Goal: Task Accomplishment & Management: Manage account settings

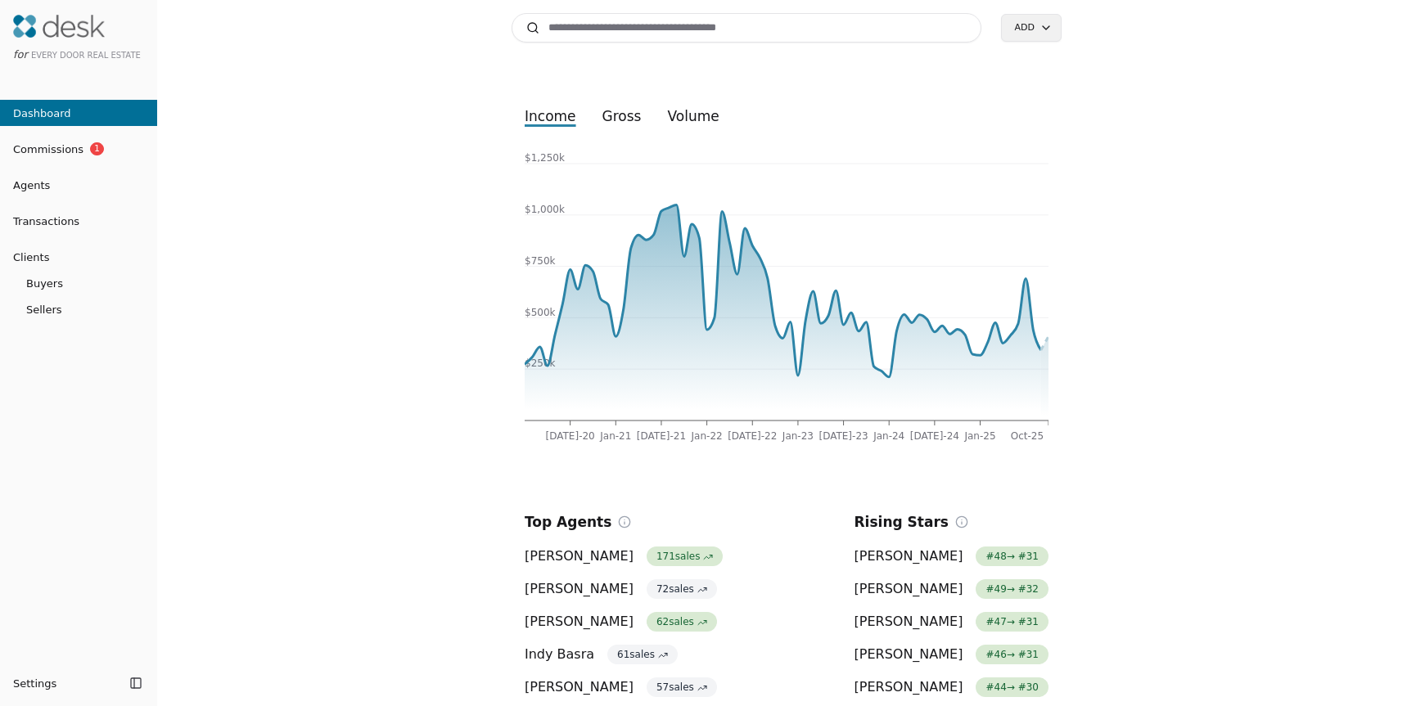
click at [70, 220] on span "Transactions" at bounding box center [39, 221] width 79 height 17
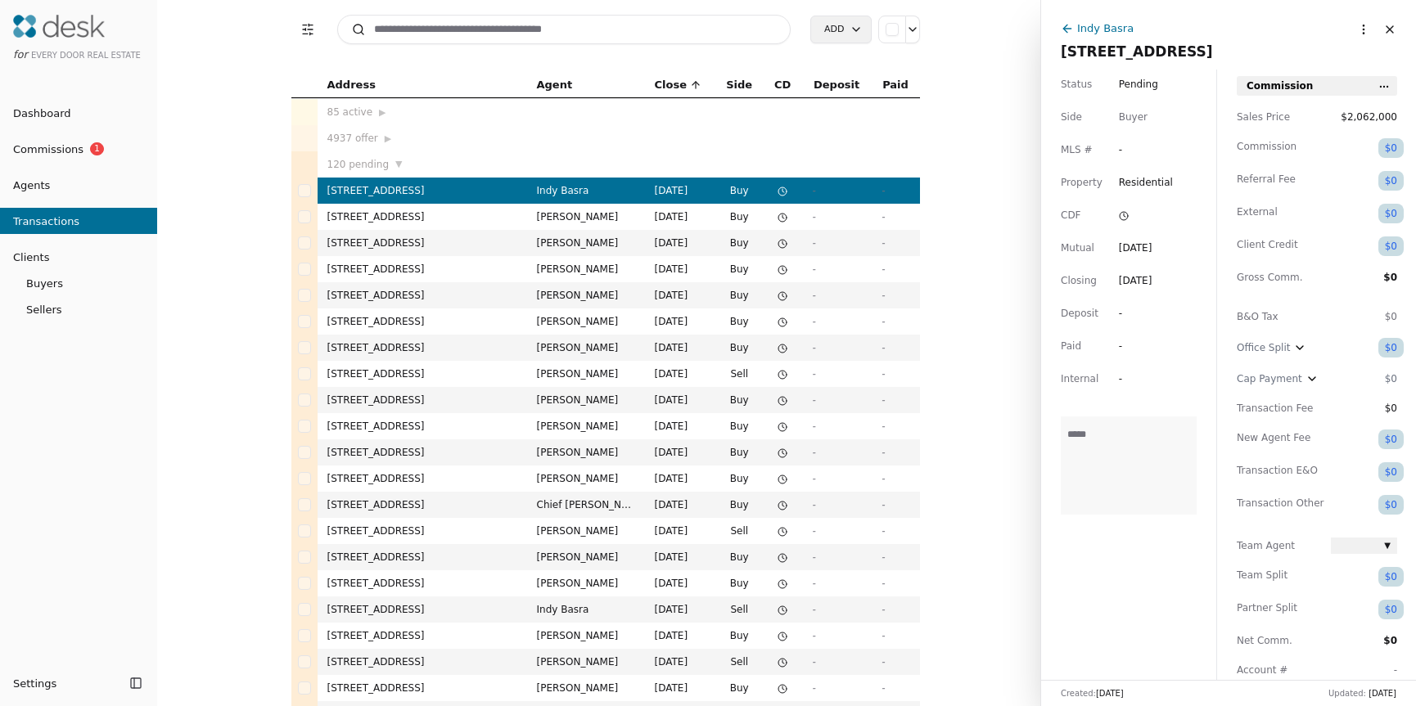
click at [532, 28] on input at bounding box center [564, 29] width 454 height 29
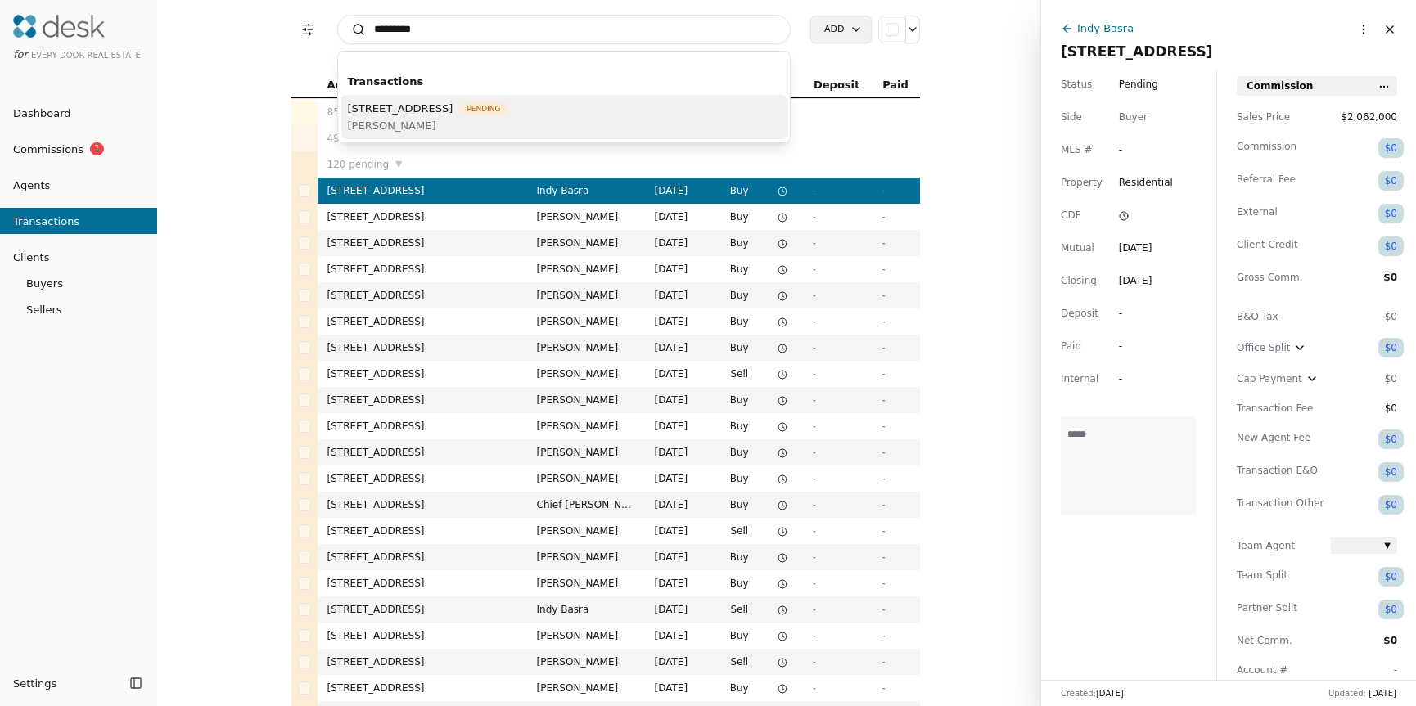
type input "********"
click at [453, 110] on span "[STREET_ADDRESS]" at bounding box center [401, 108] width 106 height 17
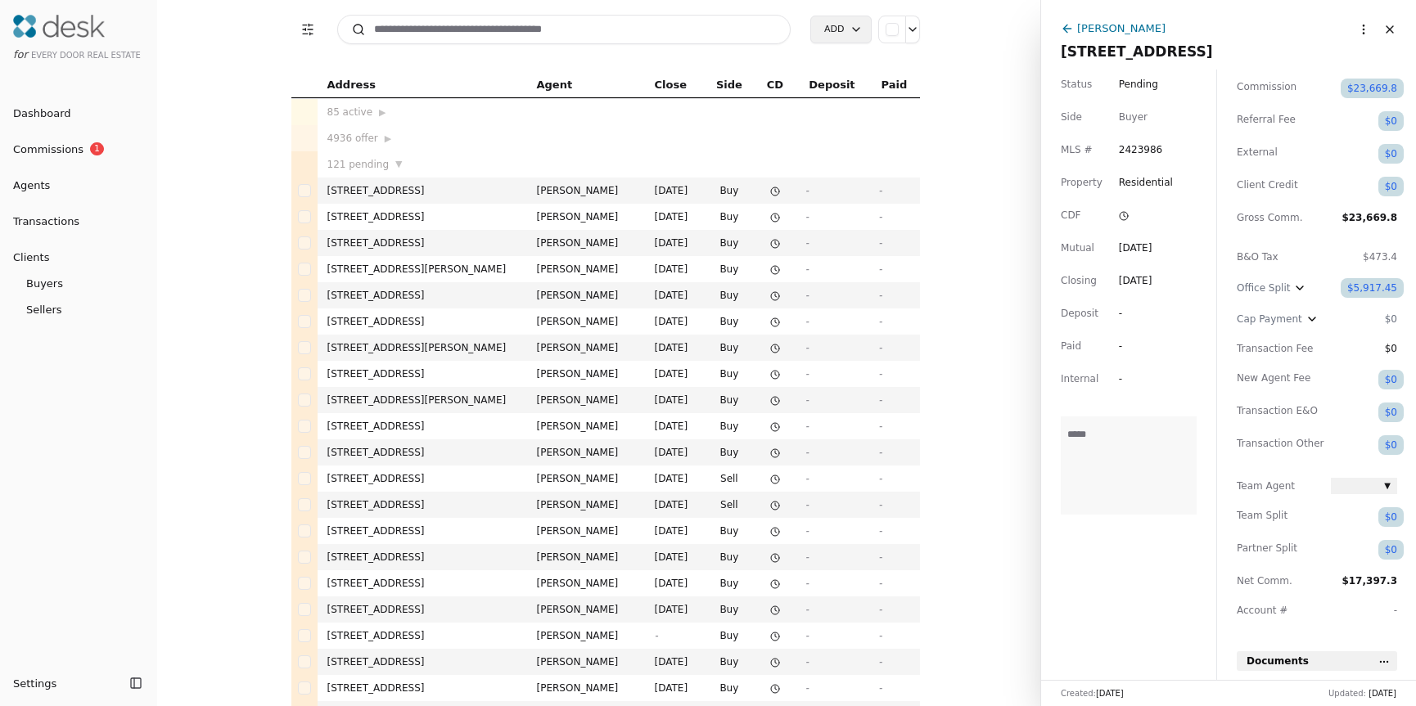
scroll to position [61, 0]
click at [1304, 286] on icon "button" at bounding box center [1299, 287] width 13 height 13
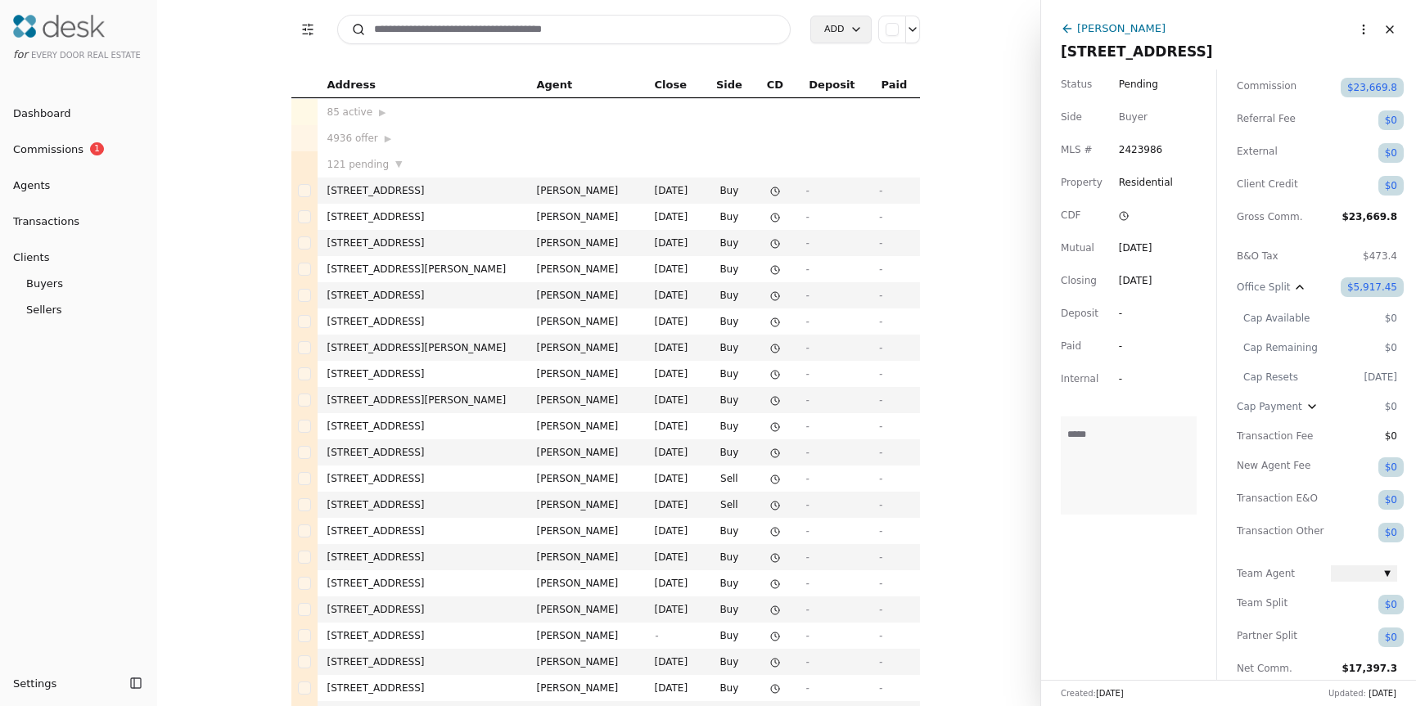
click at [1354, 289] on div "$5,917.45" at bounding box center [1371, 287] width 63 height 20
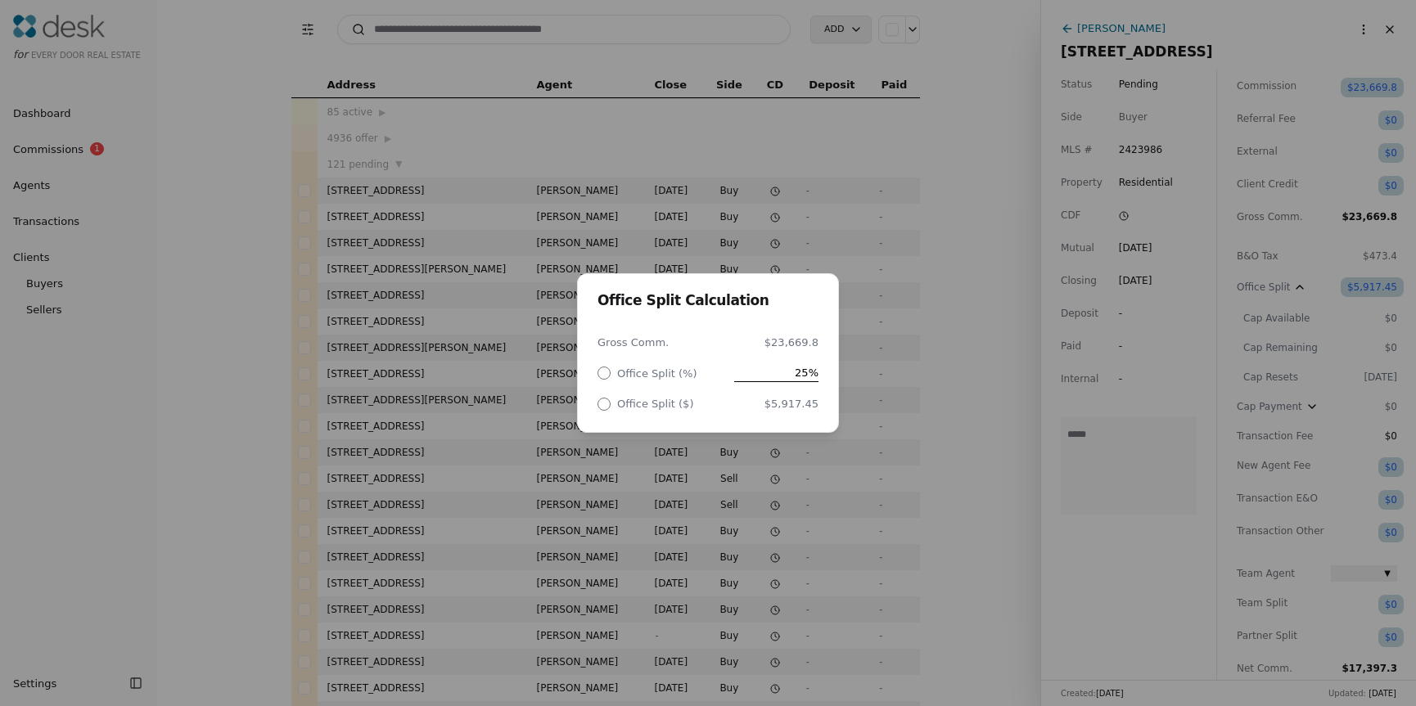
click at [918, 343] on div "Office Split Calculation Gross Comm. $23,669.8 Office Split (%) 25% Office Spli…" at bounding box center [708, 353] width 1416 height 706
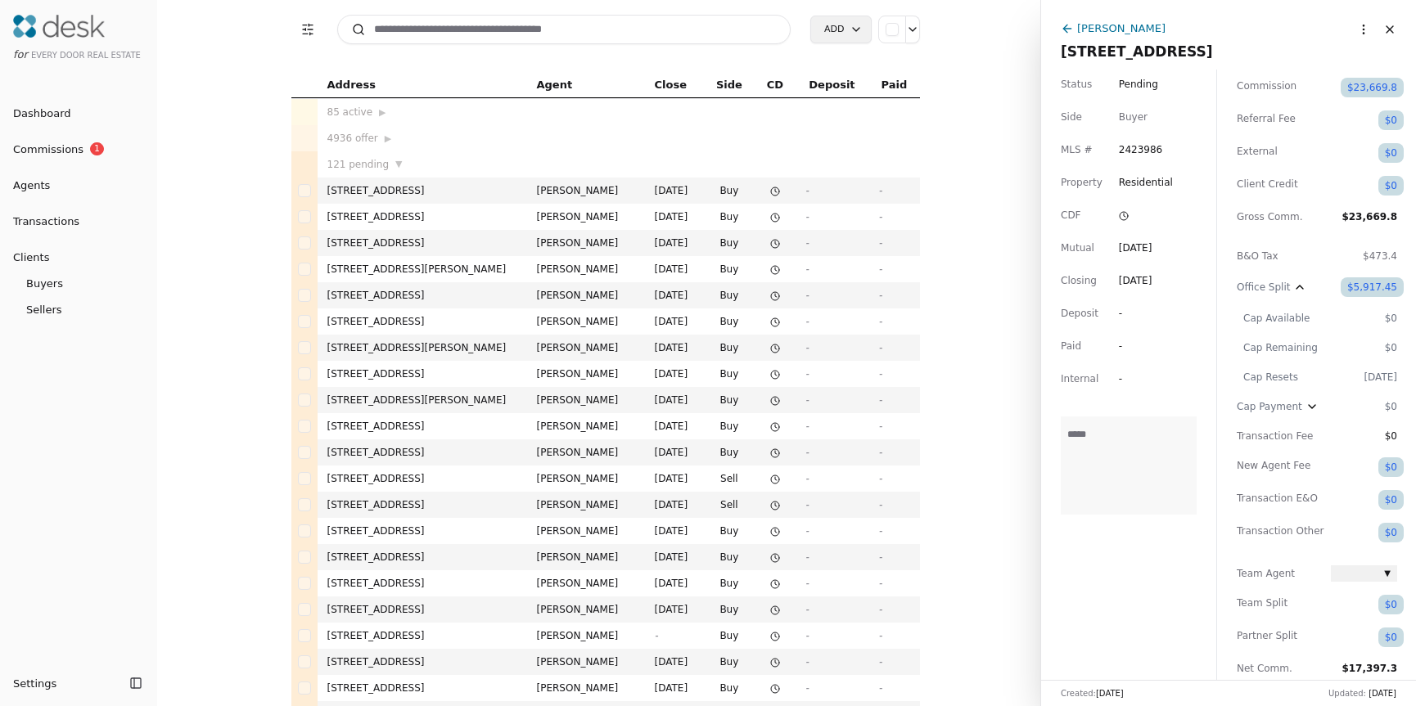
click at [1389, 283] on div "$5,917.45" at bounding box center [1371, 287] width 63 height 20
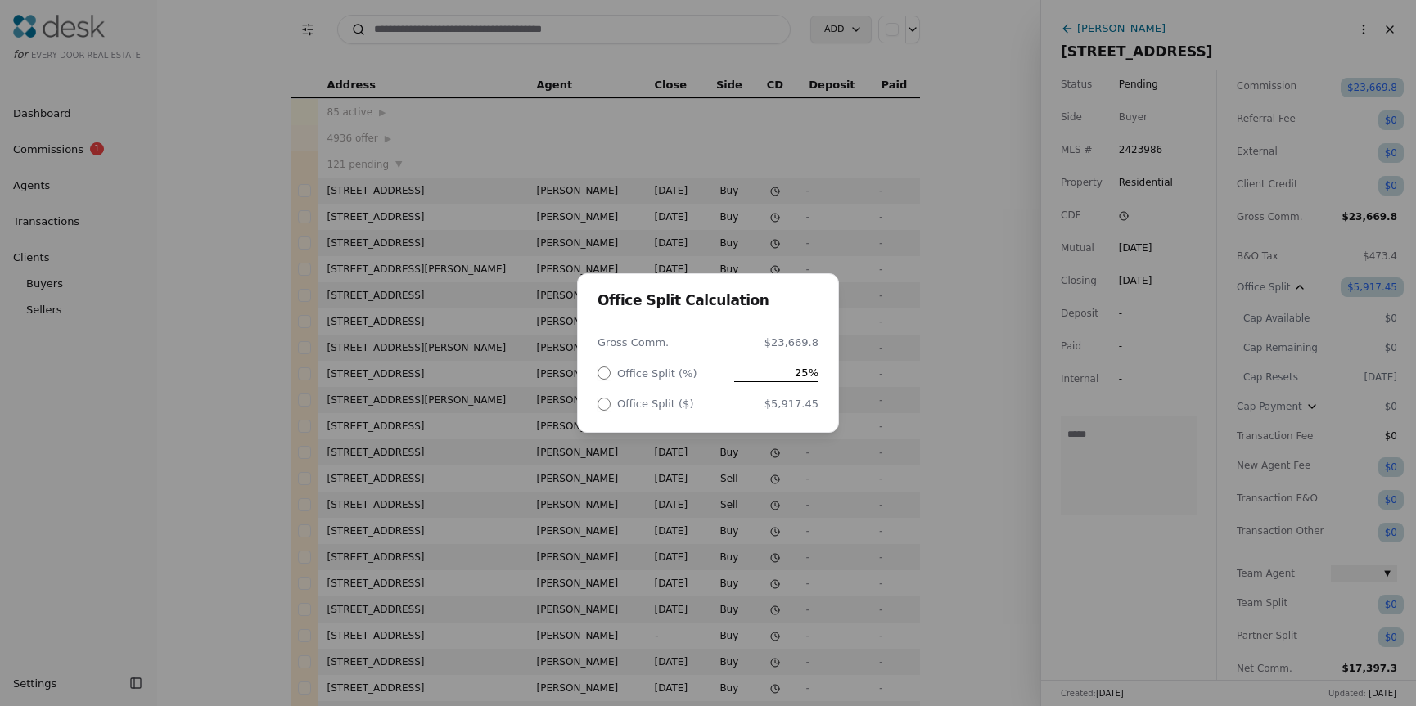
click at [1388, 284] on div "Office Split Calculation Gross Comm. $23,669.8 Office Split (%) 25% Office Spli…" at bounding box center [708, 353] width 1416 height 706
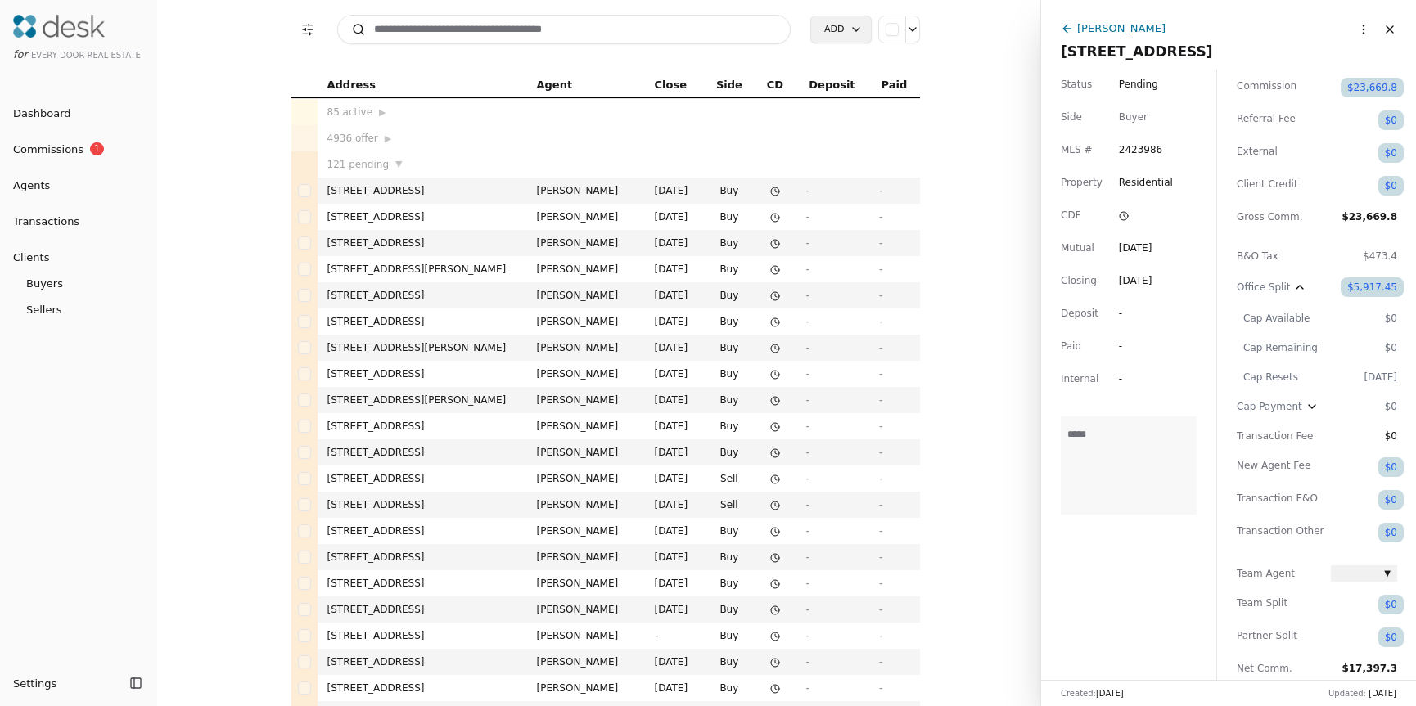
click at [1375, 289] on div "$5,917.45" at bounding box center [1371, 287] width 63 height 20
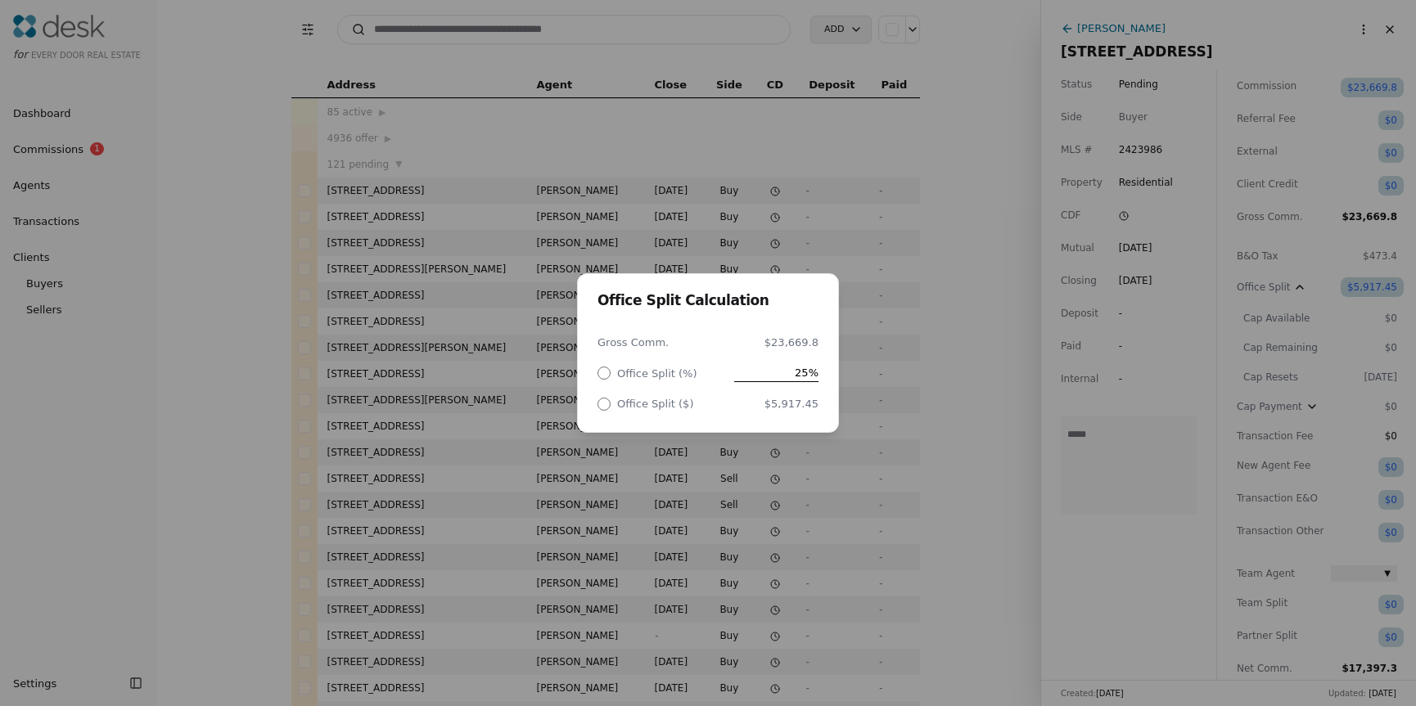
click at [995, 315] on div "Office Split Calculation Gross Comm. $23,669.8 Office Split (%) 25% Office Spli…" at bounding box center [708, 353] width 1416 height 706
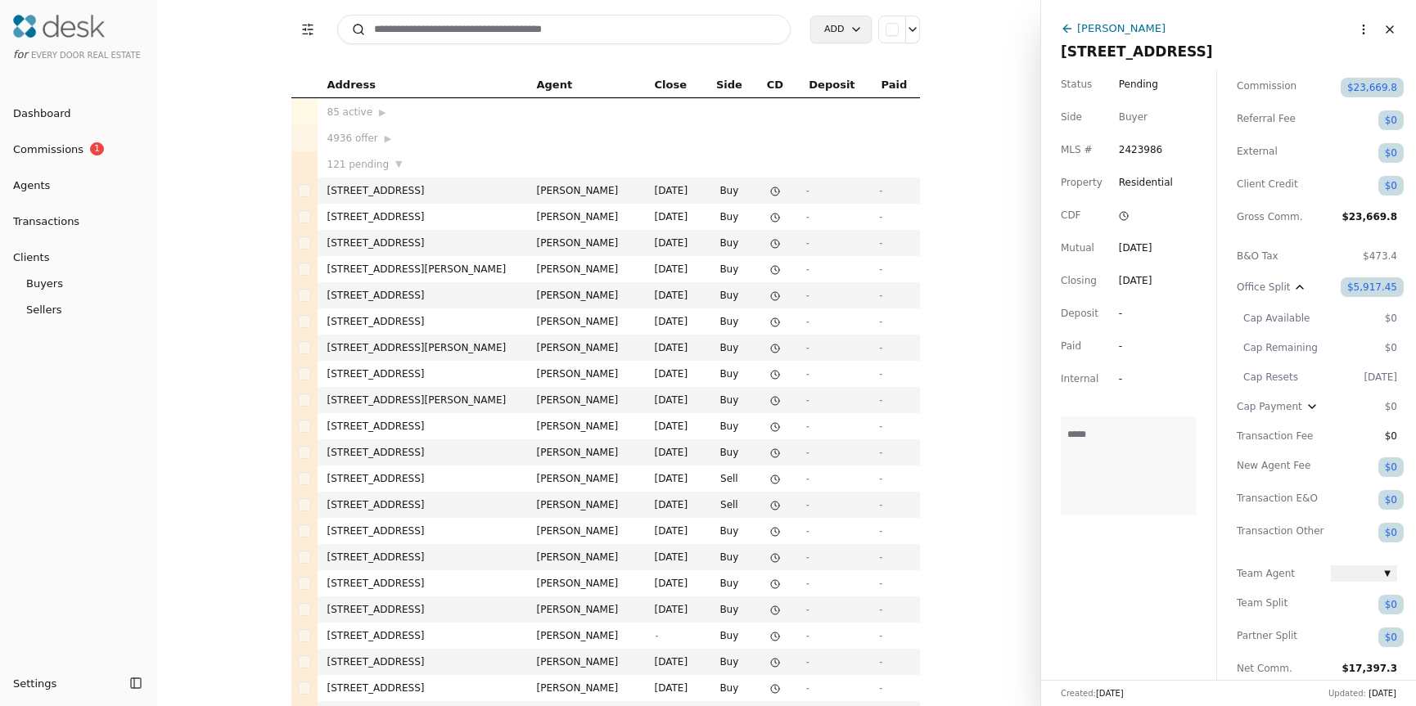
click at [61, 107] on span "Dashboard" at bounding box center [35, 113] width 71 height 17
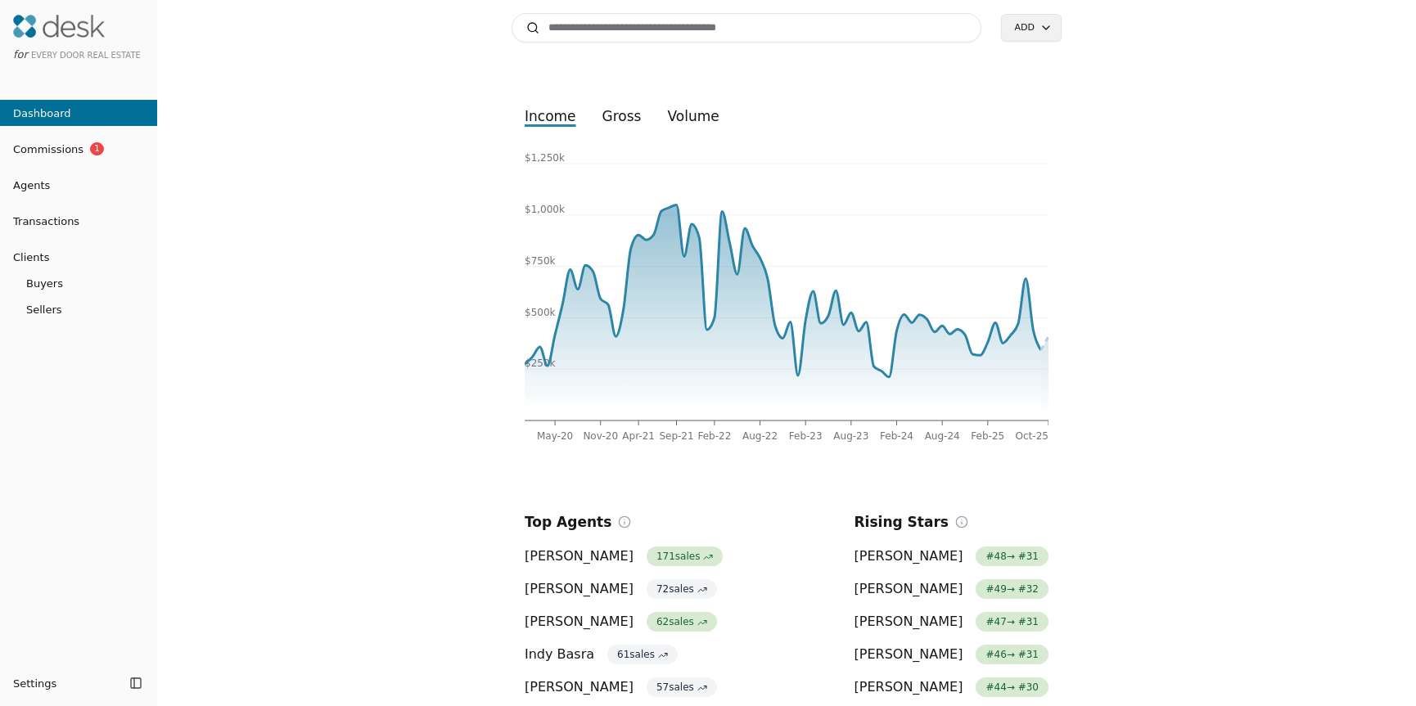
click at [602, 47] on div "Search Add" at bounding box center [786, 28] width 550 height 56
click at [610, 37] on input at bounding box center [746, 27] width 470 height 29
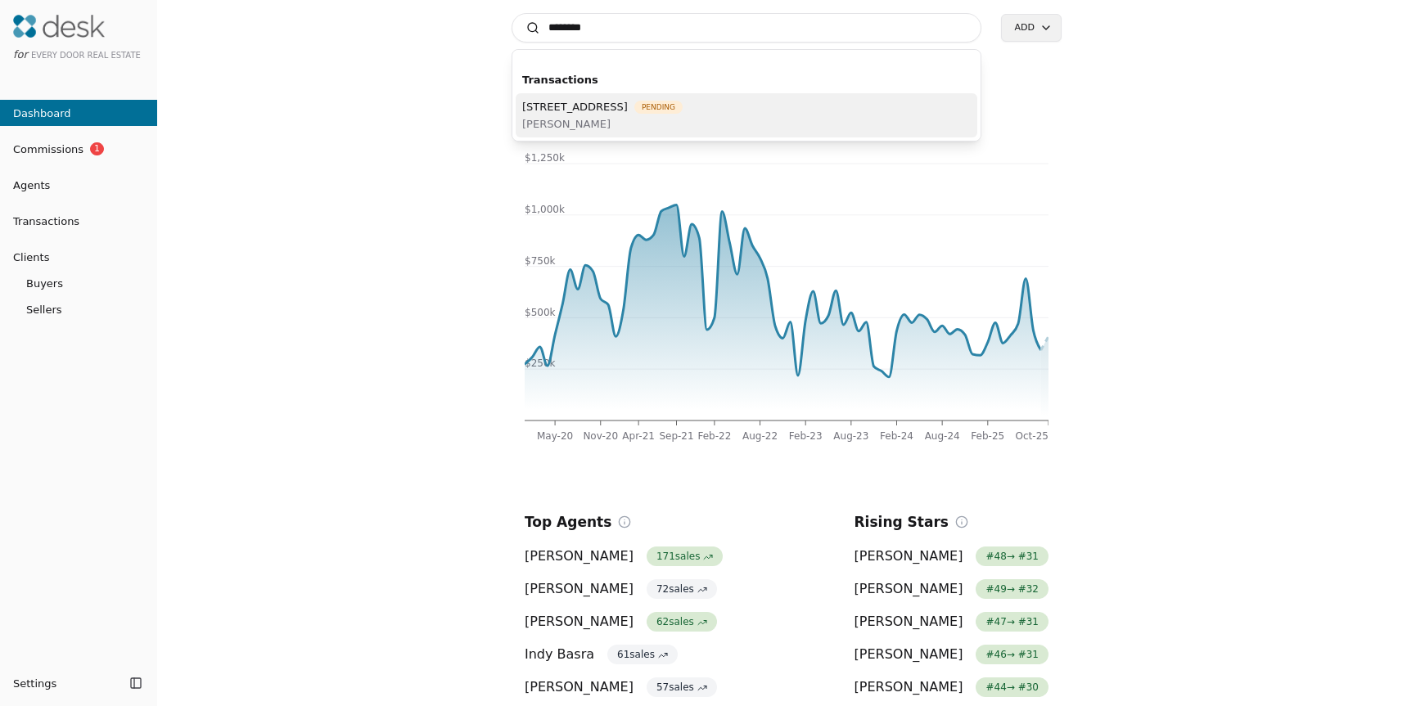
type input "********"
click at [604, 121] on span "[PERSON_NAME]" at bounding box center [602, 123] width 160 height 17
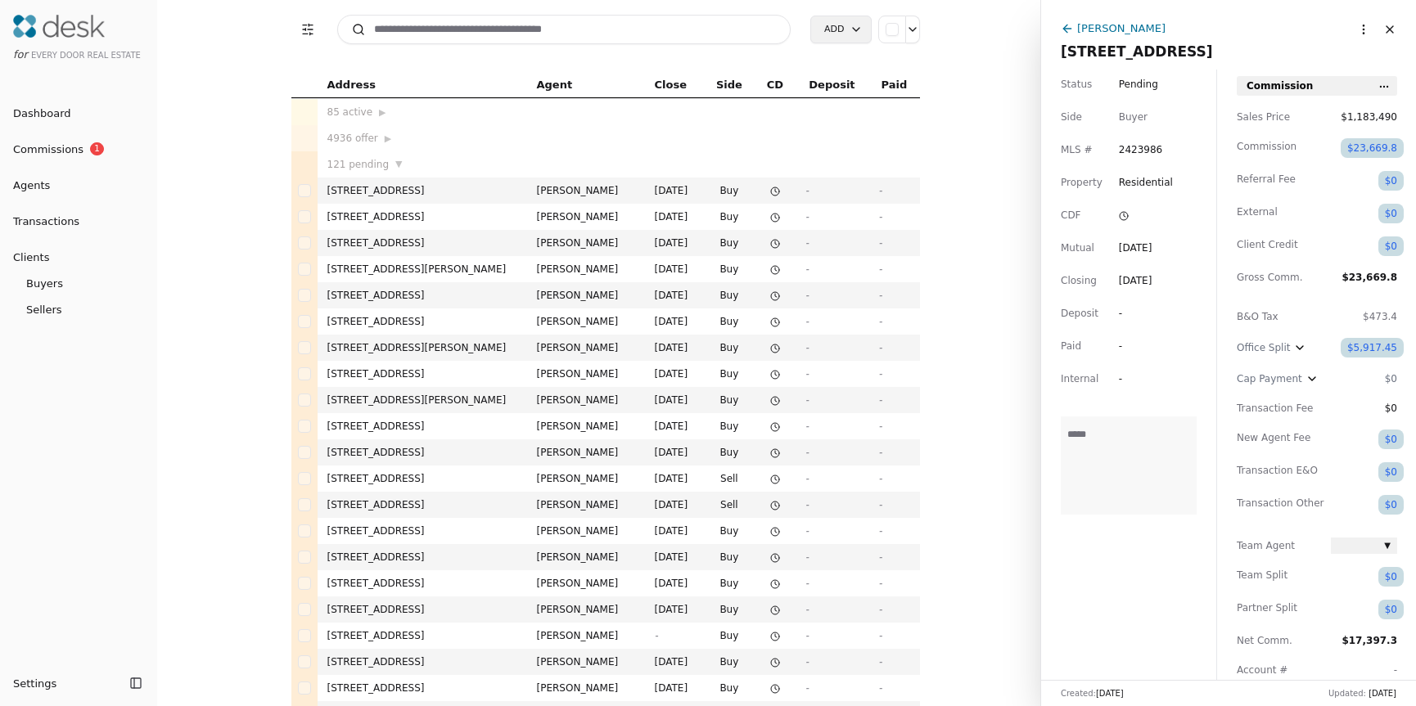
click at [59, 183] on link "Agents" at bounding box center [78, 185] width 157 height 17
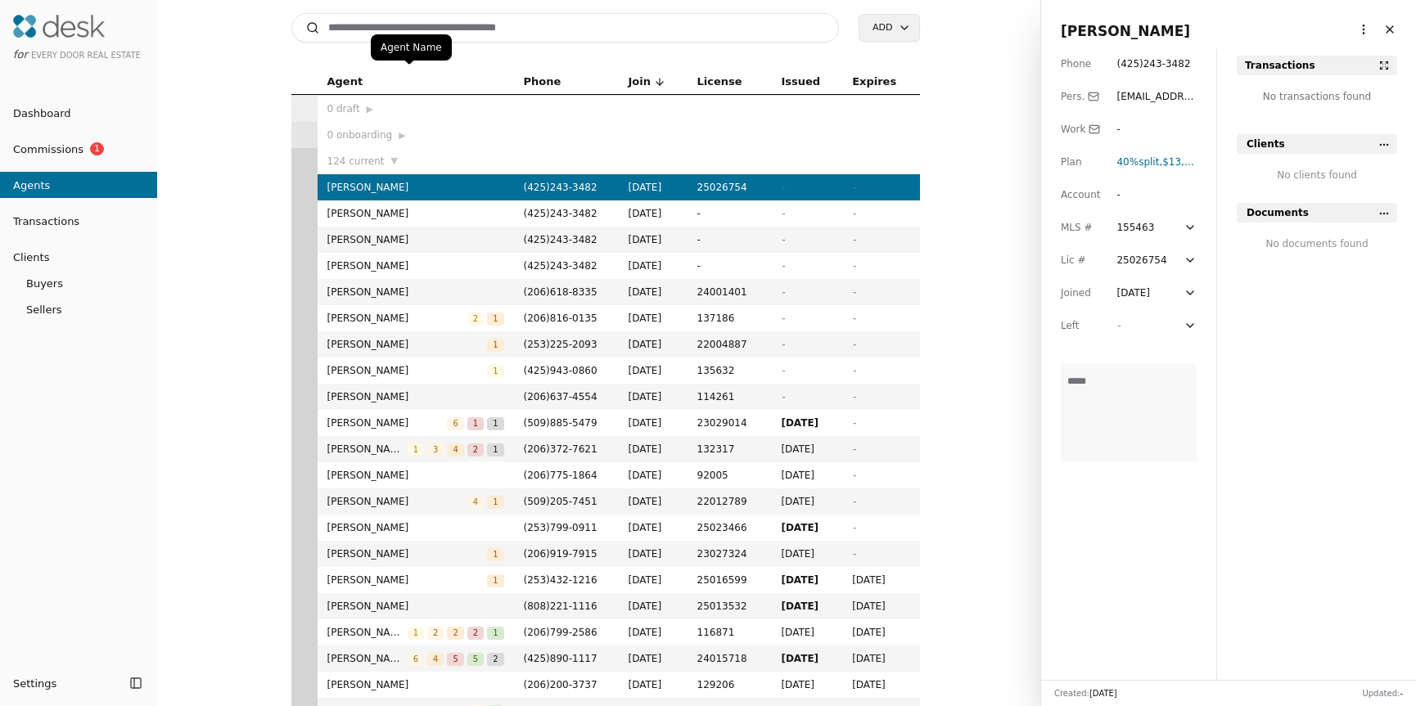
click at [396, 38] on div "Agent Name Agent Name" at bounding box center [411, 47] width 81 height 26
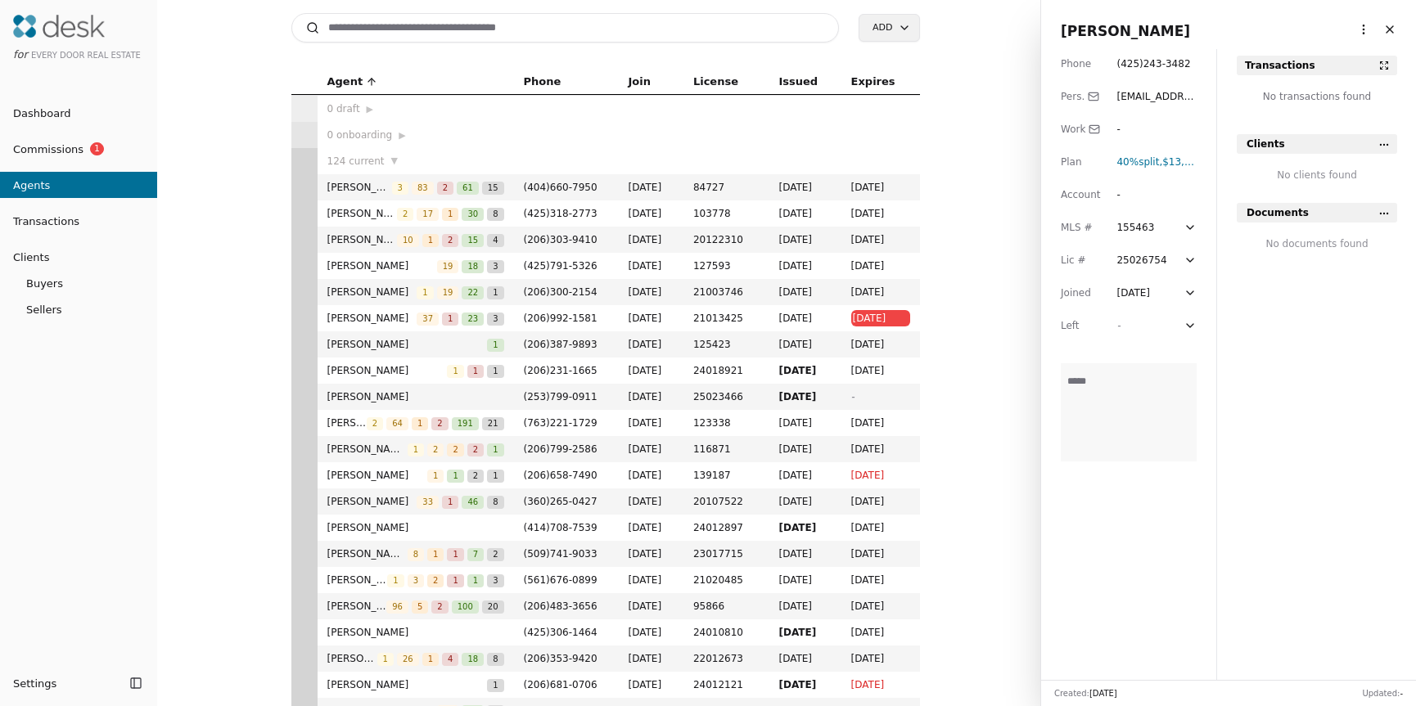
click at [396, 38] on input at bounding box center [565, 27] width 548 height 29
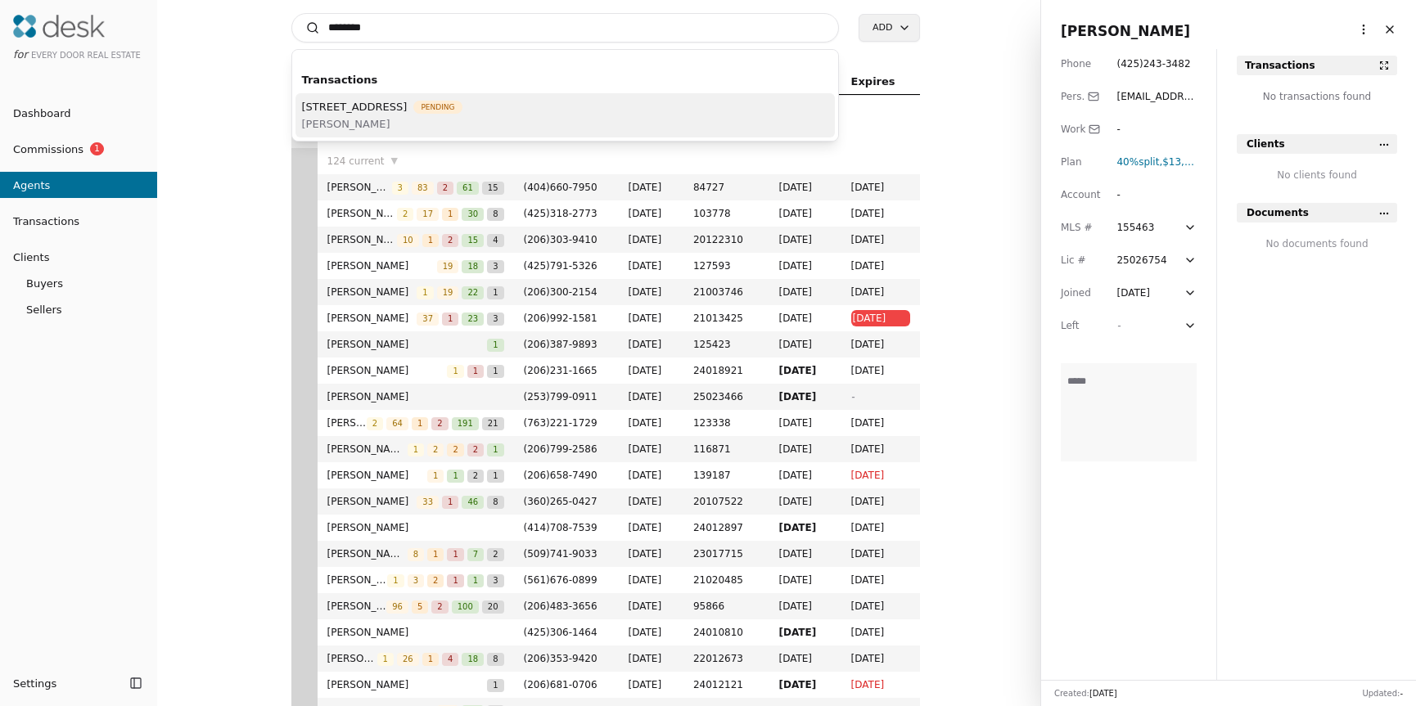
type input "********"
click at [408, 103] on span "[STREET_ADDRESS]" at bounding box center [355, 106] width 106 height 17
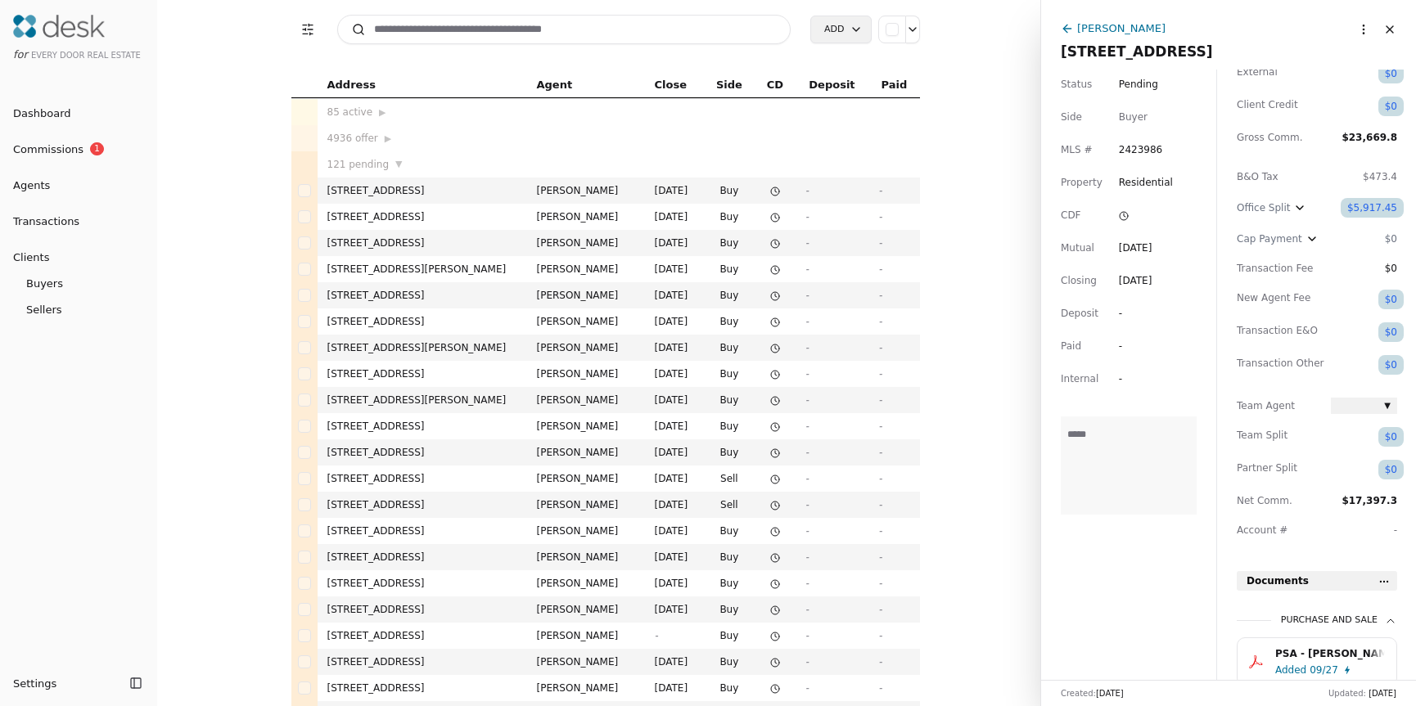
scroll to position [154, 0]
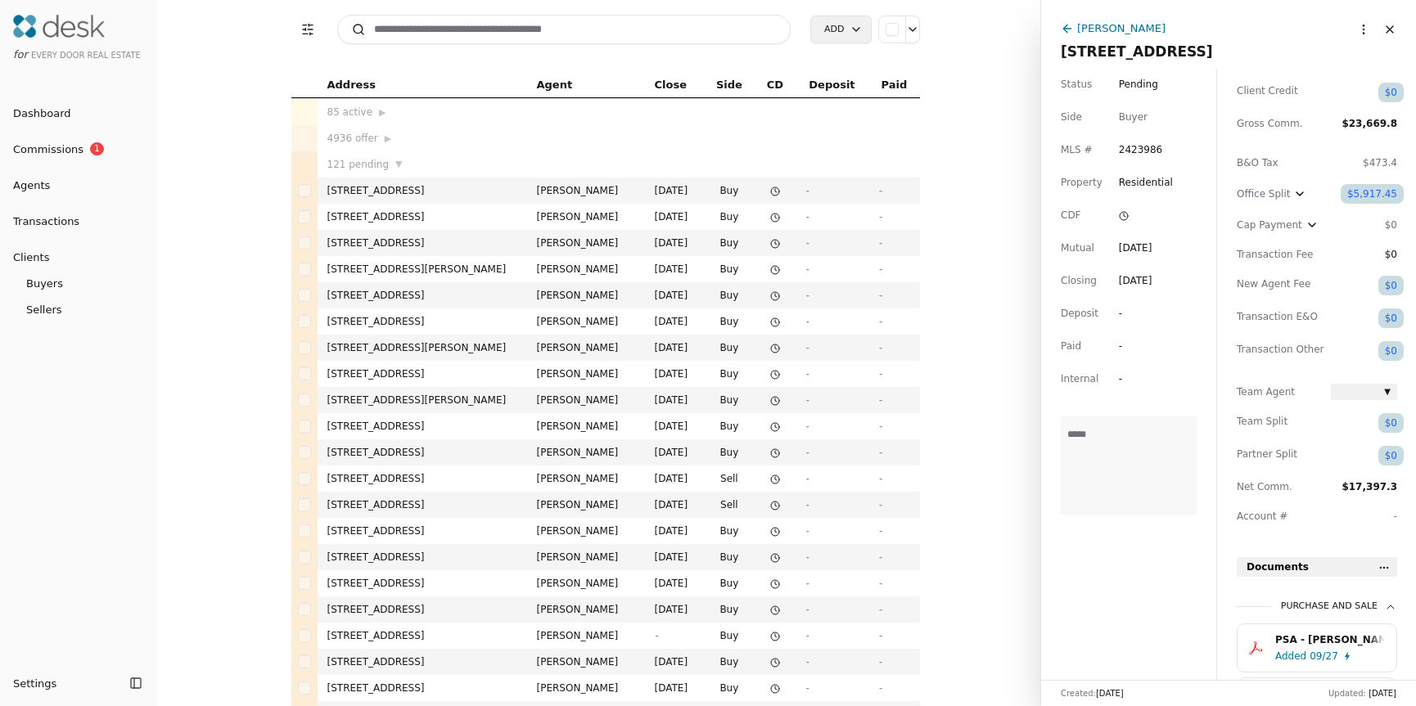
click at [1377, 197] on div "$5,917.45" at bounding box center [1371, 194] width 63 height 20
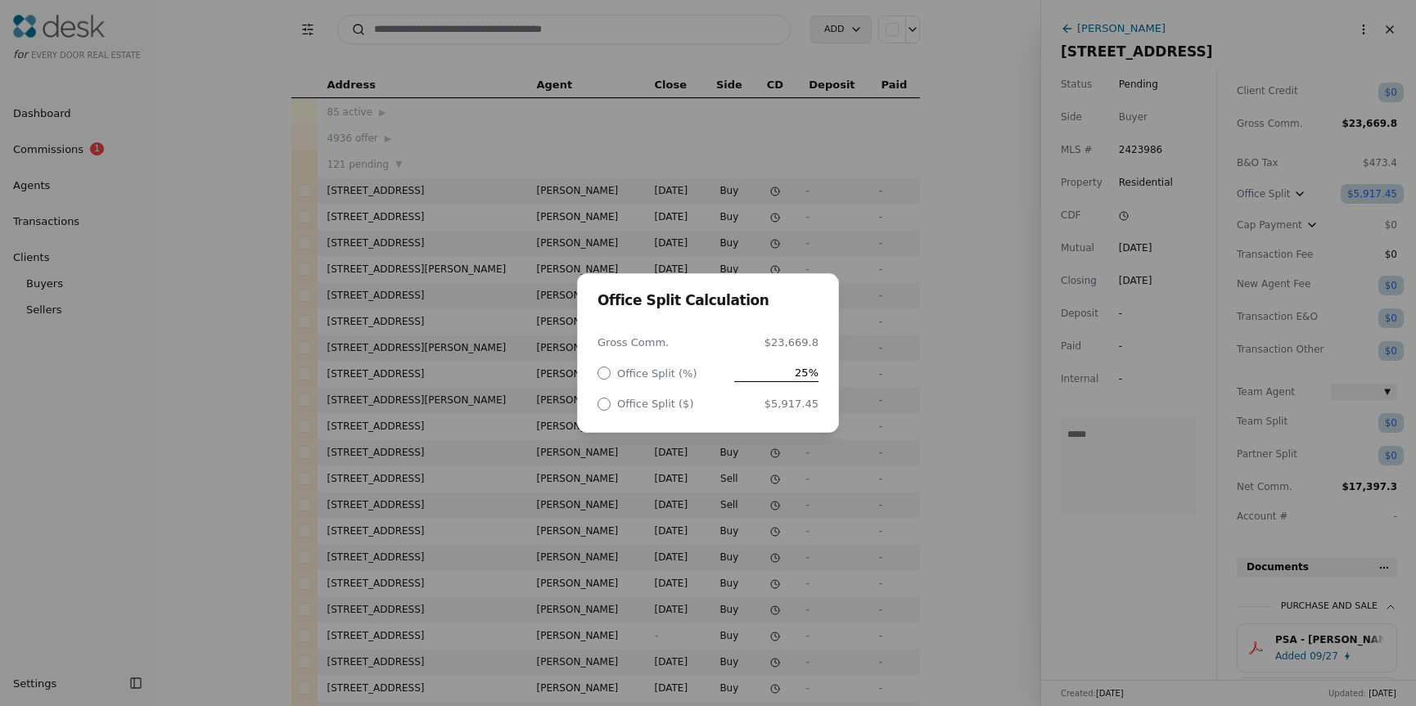
click at [807, 379] on span "25%" at bounding box center [776, 372] width 84 height 17
click at [807, 379] on input "**" at bounding box center [763, 372] width 110 height 17
click at [925, 309] on div "Office Split Calculation Gross Comm. $23,669.8 Office Split (%) ** Office Split…" at bounding box center [708, 353] width 1416 height 706
click at [1281, 269] on div "Office Split Calculation Gross Comm. $23,669.8 Office Split (%) 25% Office Spli…" at bounding box center [708, 353] width 1416 height 706
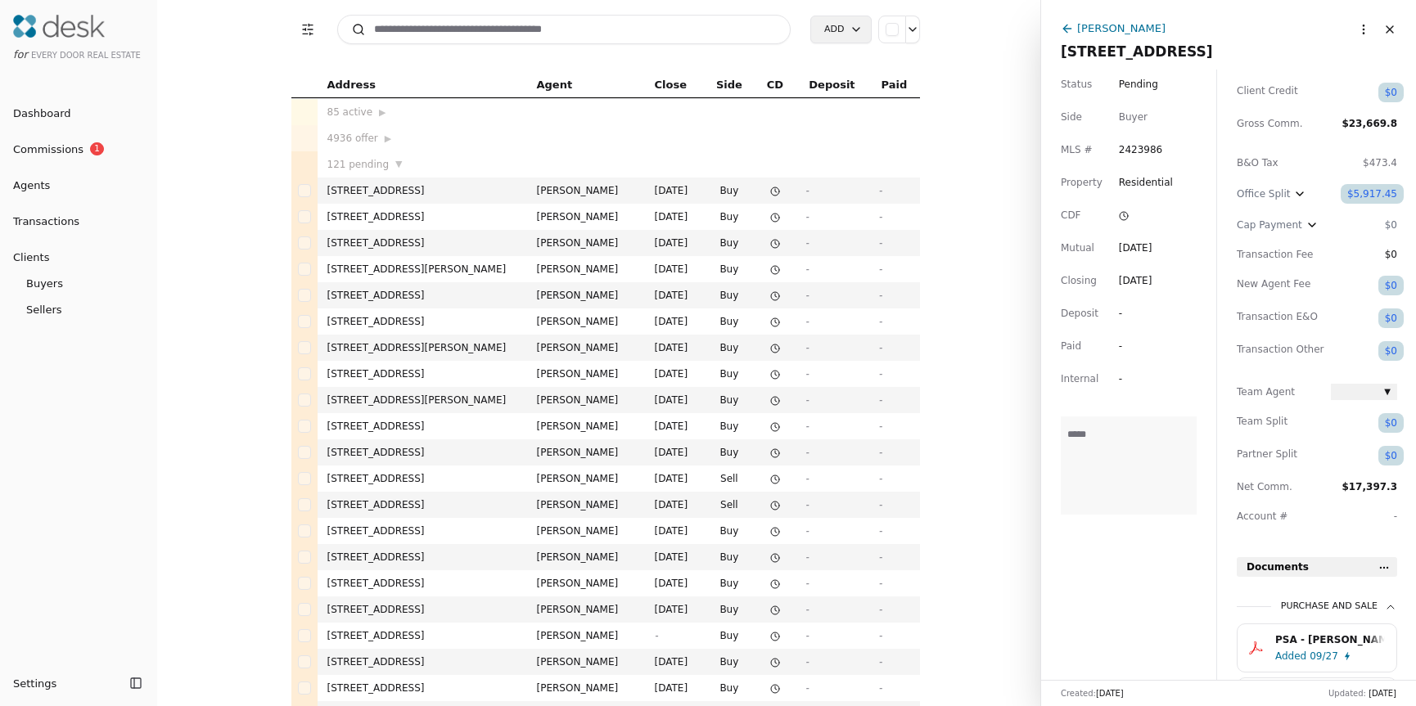
click at [1360, 191] on div "$5,917.45" at bounding box center [1371, 194] width 63 height 20
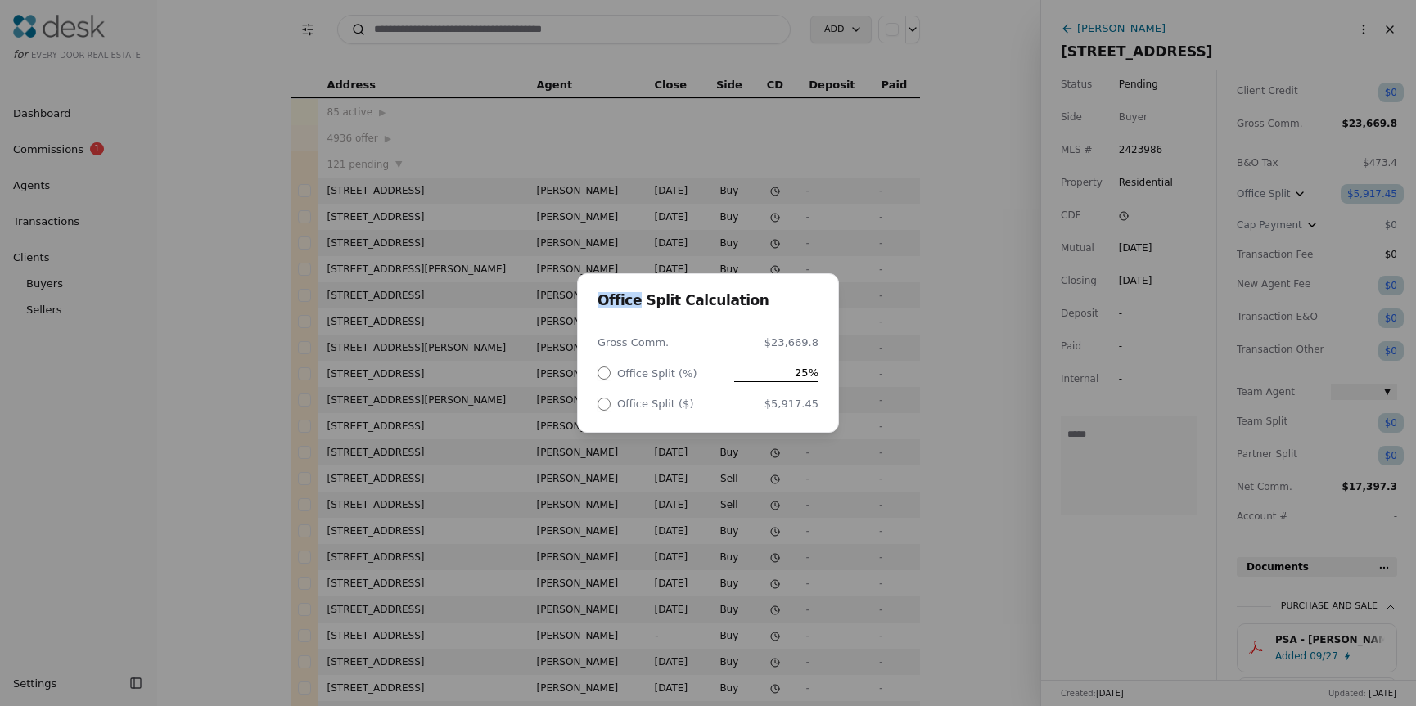
click at [1360, 191] on div "Office Split Calculation Gross Comm. $23,669.8 Office Split (%) 25% Office Spli…" at bounding box center [708, 353] width 1416 height 706
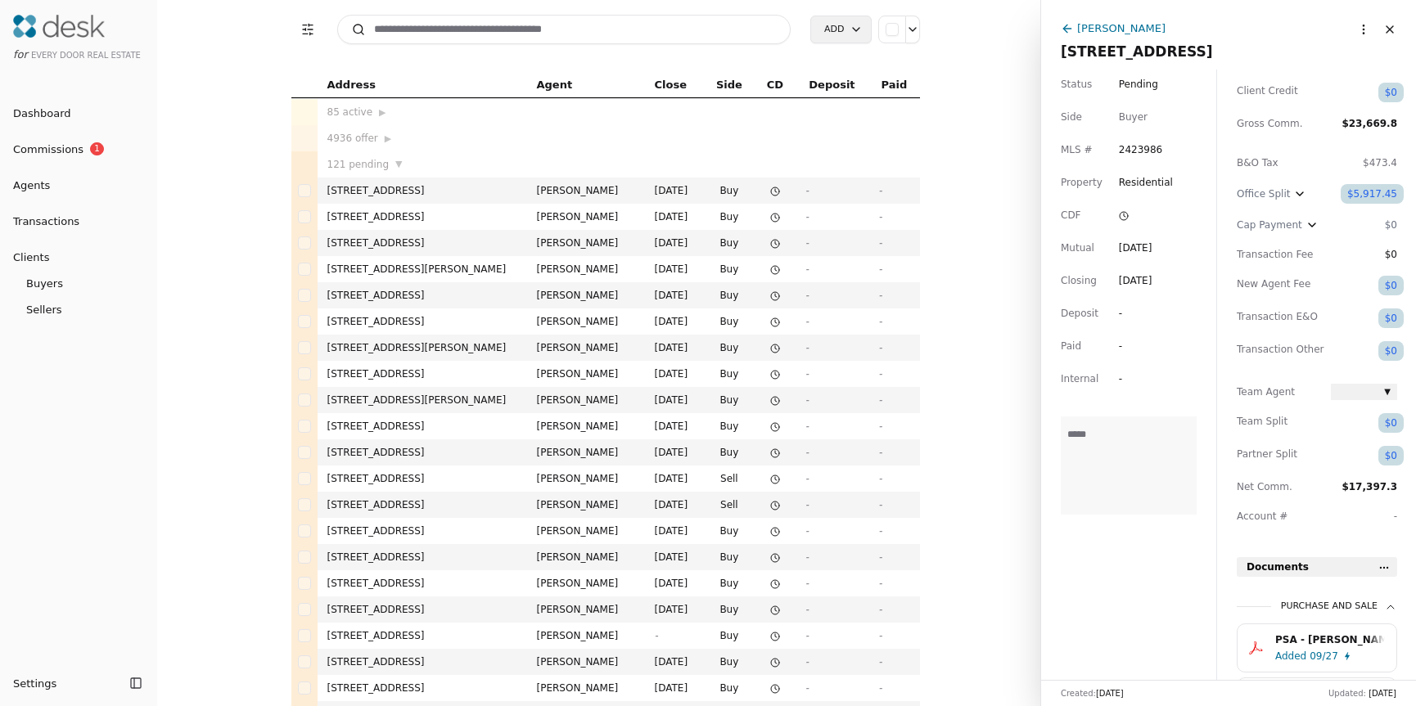
click at [500, 26] on input at bounding box center [564, 29] width 454 height 29
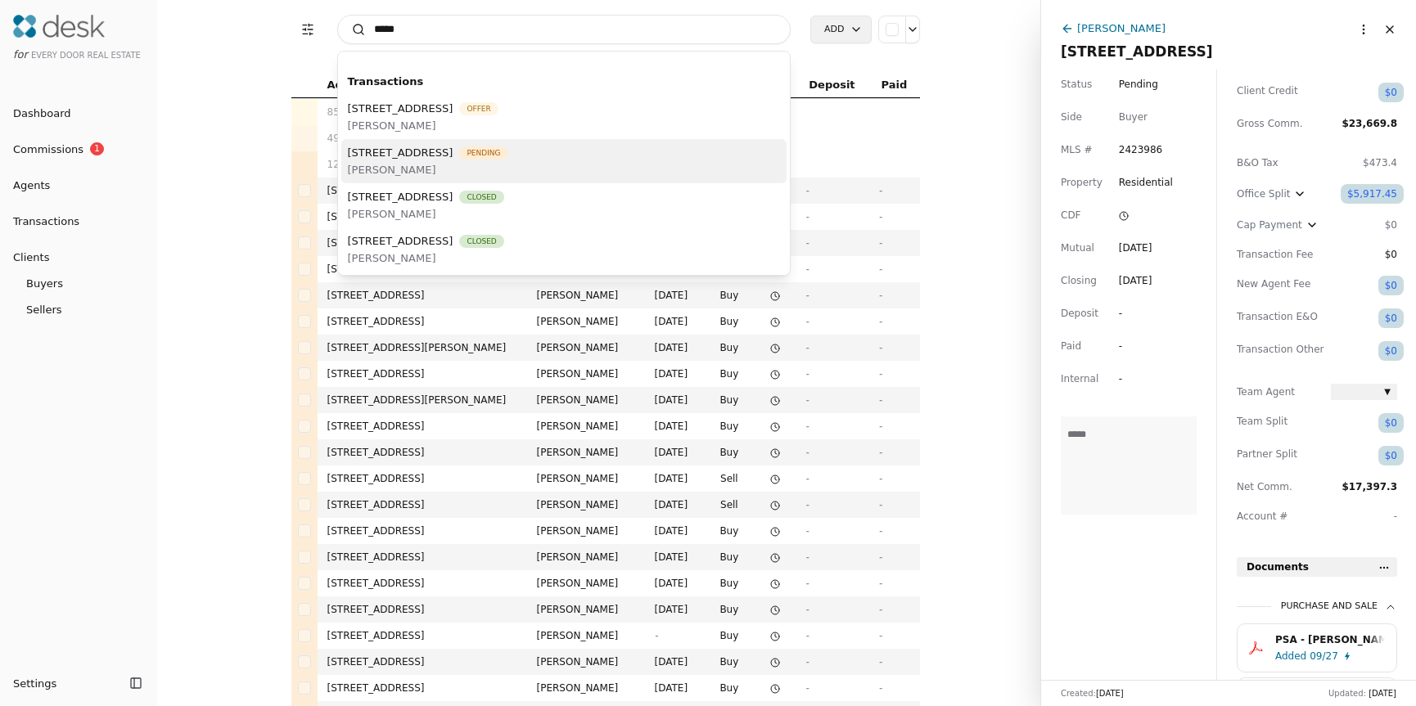
type input "*****"
click at [453, 148] on span "[STREET_ADDRESS]" at bounding box center [401, 152] width 106 height 17
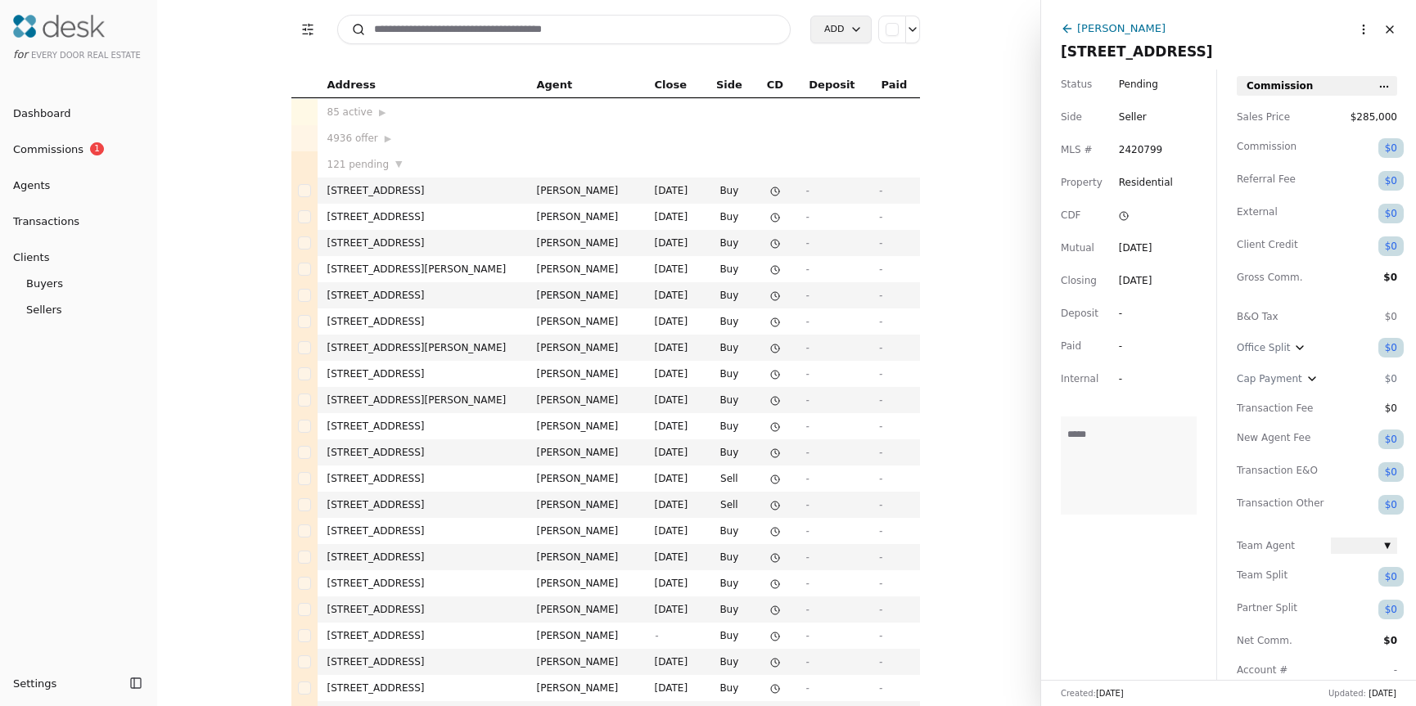
click at [1388, 148] on div "$0" at bounding box center [1390, 148] width 25 height 20
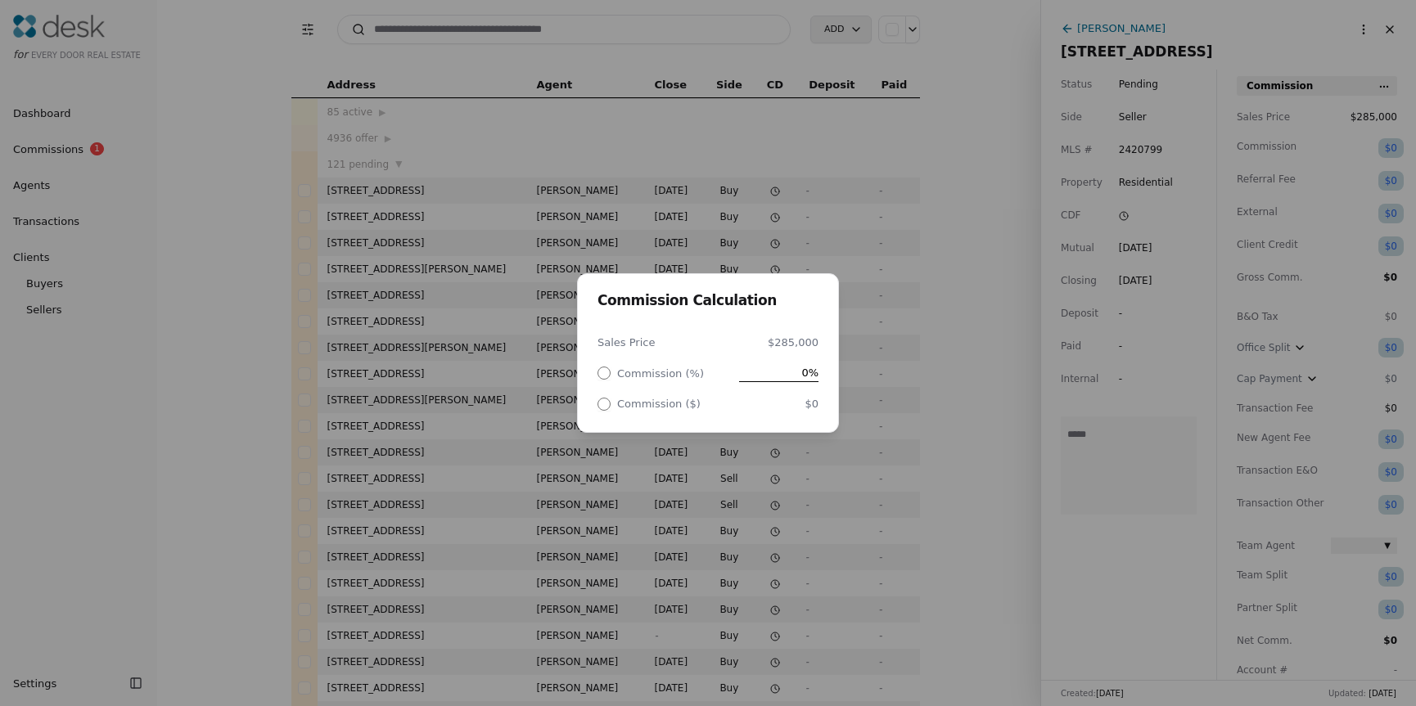
click at [745, 367] on span "0%" at bounding box center [778, 372] width 79 height 17
click at [745, 367] on input "text" at bounding box center [764, 372] width 107 height 17
type input "***"
click at [921, 390] on div "Commission Calculation Sales Price $285,000 Commission (%) 2.50% Commission ($)…" at bounding box center [708, 353] width 1416 height 706
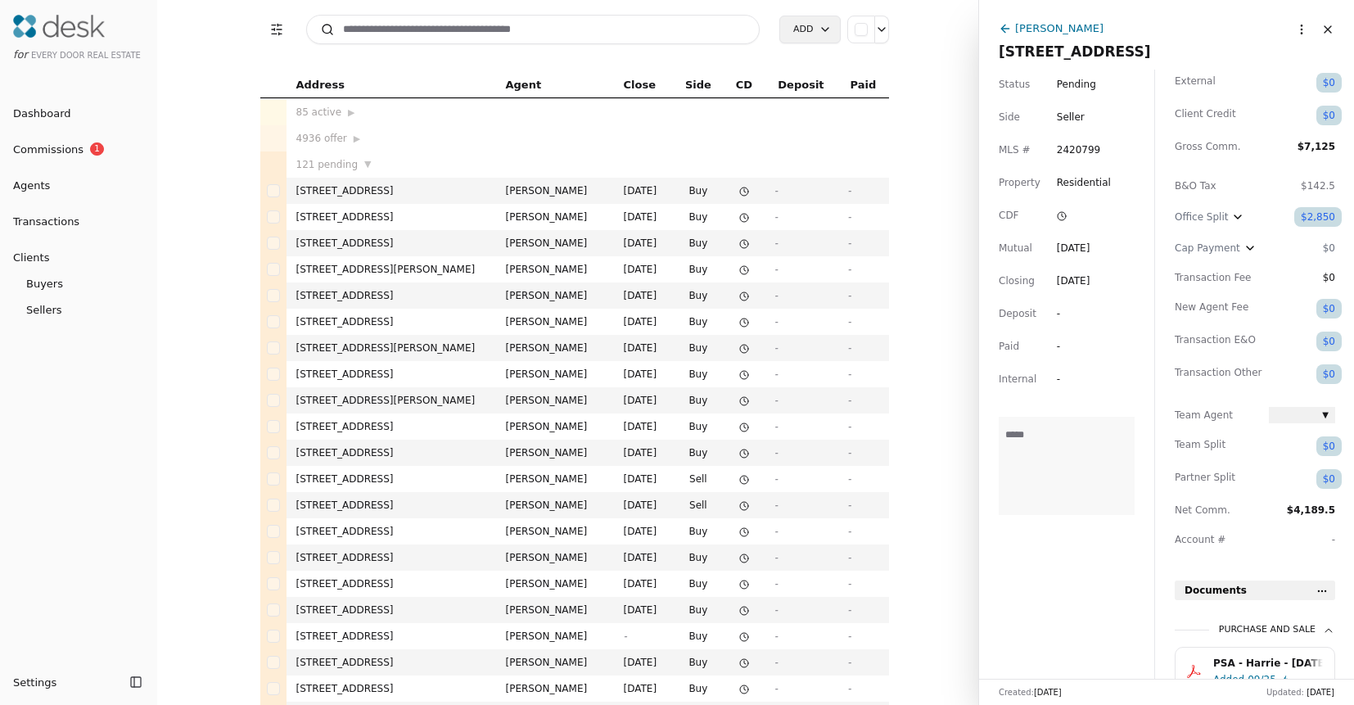
scroll to position [133, 0]
click at [1324, 411] on span "▼" at bounding box center [1325, 413] width 7 height 14
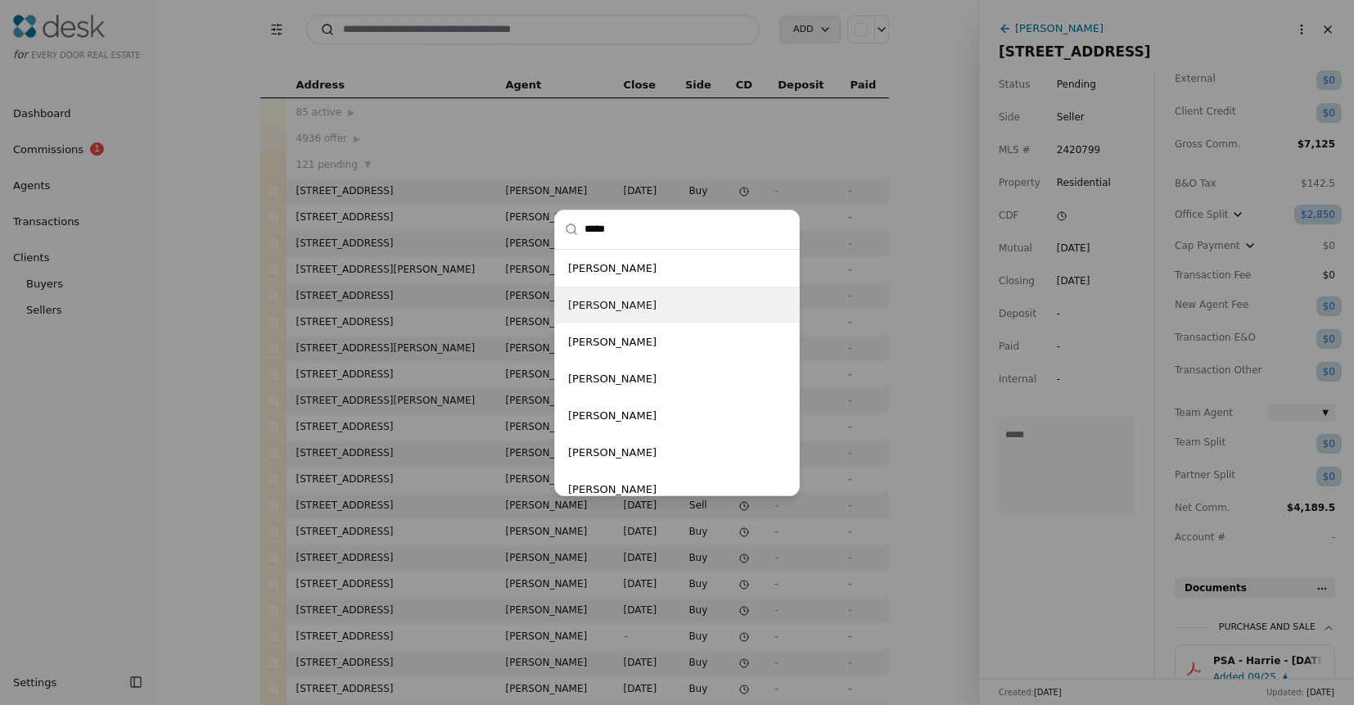
type input "****"
click at [687, 309] on div "[PERSON_NAME]" at bounding box center [677, 304] width 244 height 37
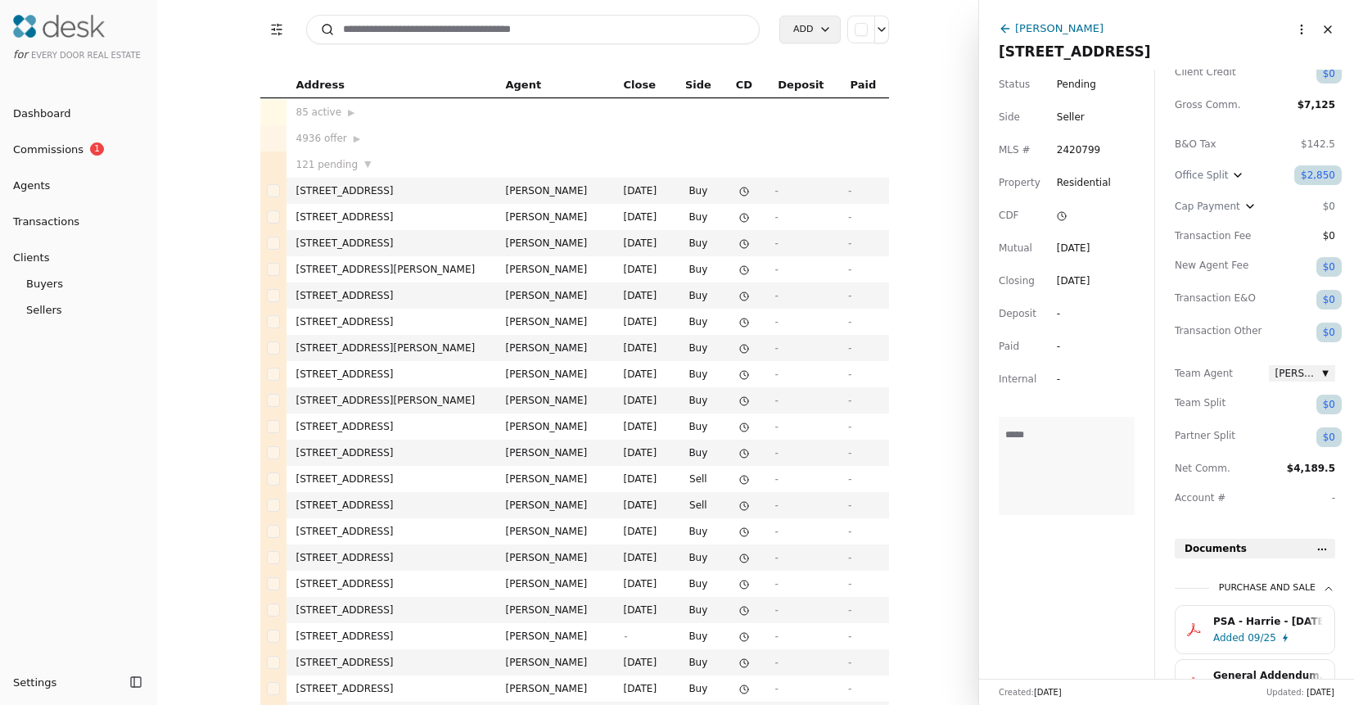
scroll to position [177, 0]
click at [1326, 404] on div "$0" at bounding box center [1328, 400] width 25 height 20
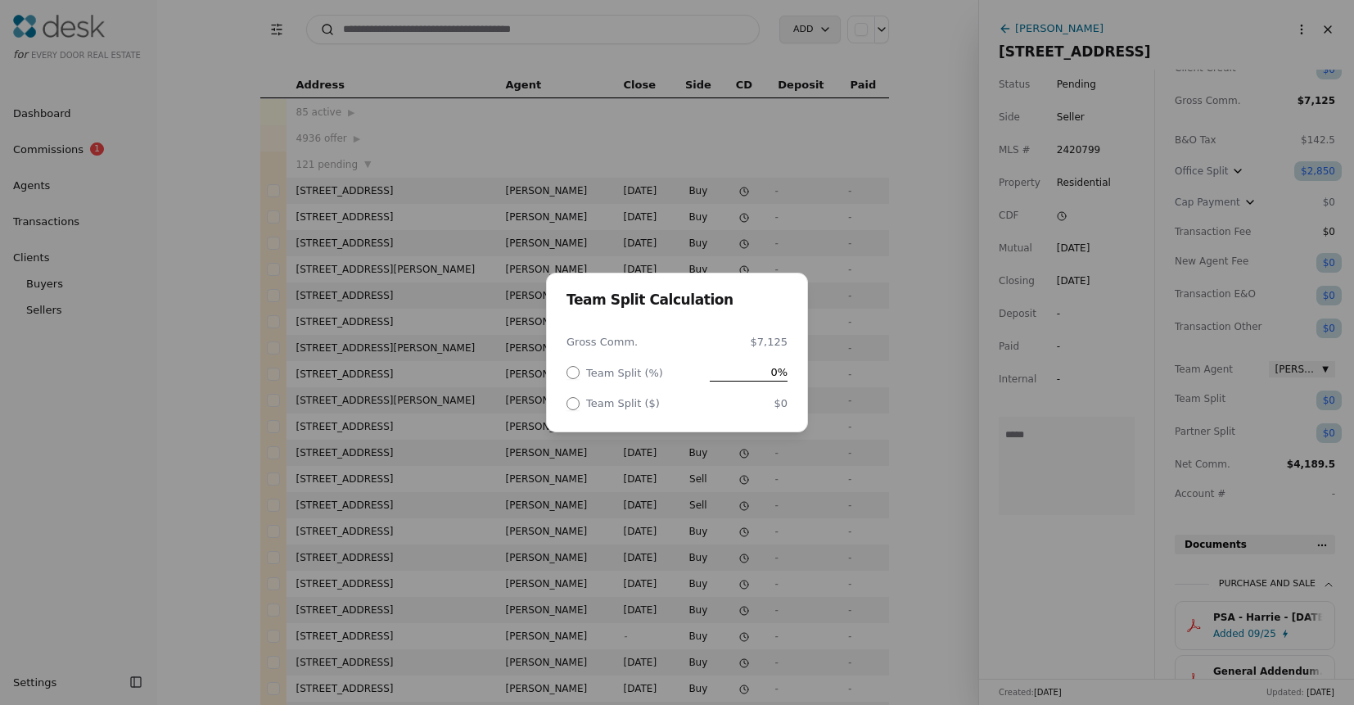
click at [749, 373] on span "0%" at bounding box center [749, 371] width 78 height 17
type input "**"
click at [919, 351] on div "Team Split Calculation Gross Comm. $7,125 Team Split (%) 40% Team Split ($) $2,…" at bounding box center [677, 352] width 1354 height 705
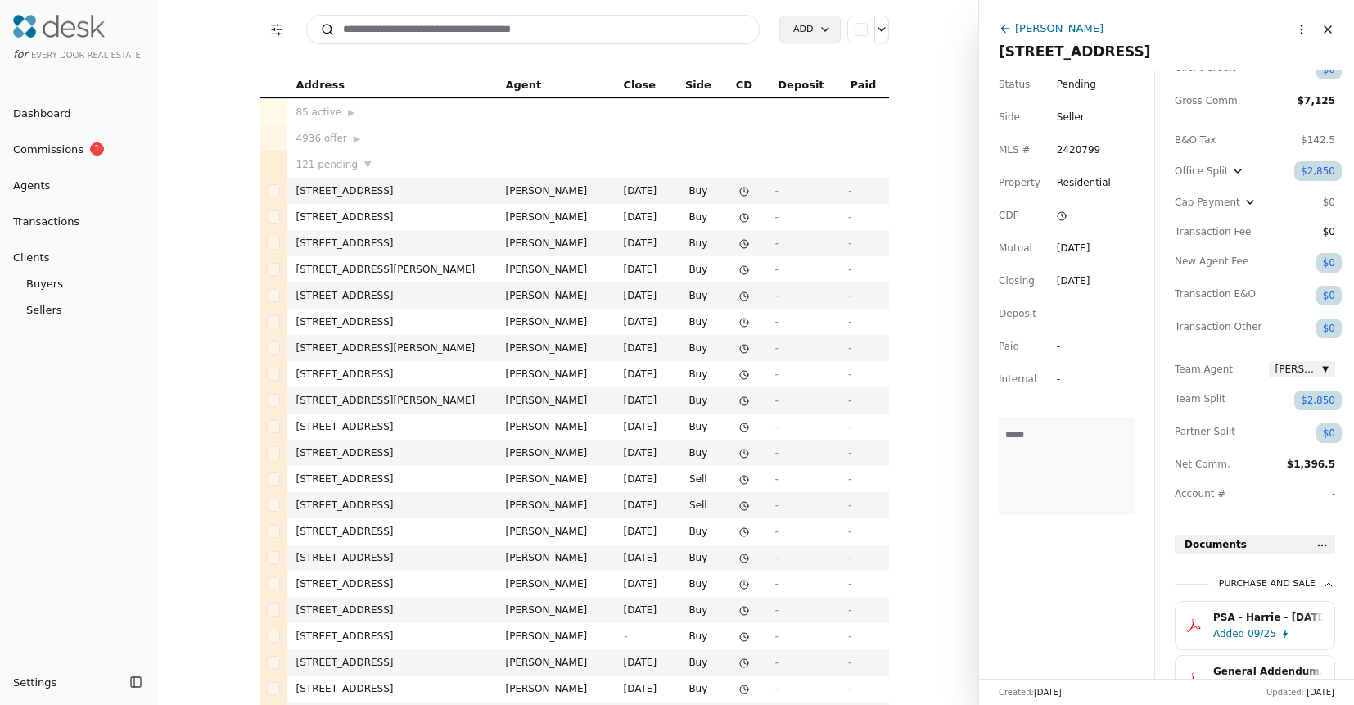
click at [1327, 435] on div "$0" at bounding box center [1328, 433] width 25 height 20
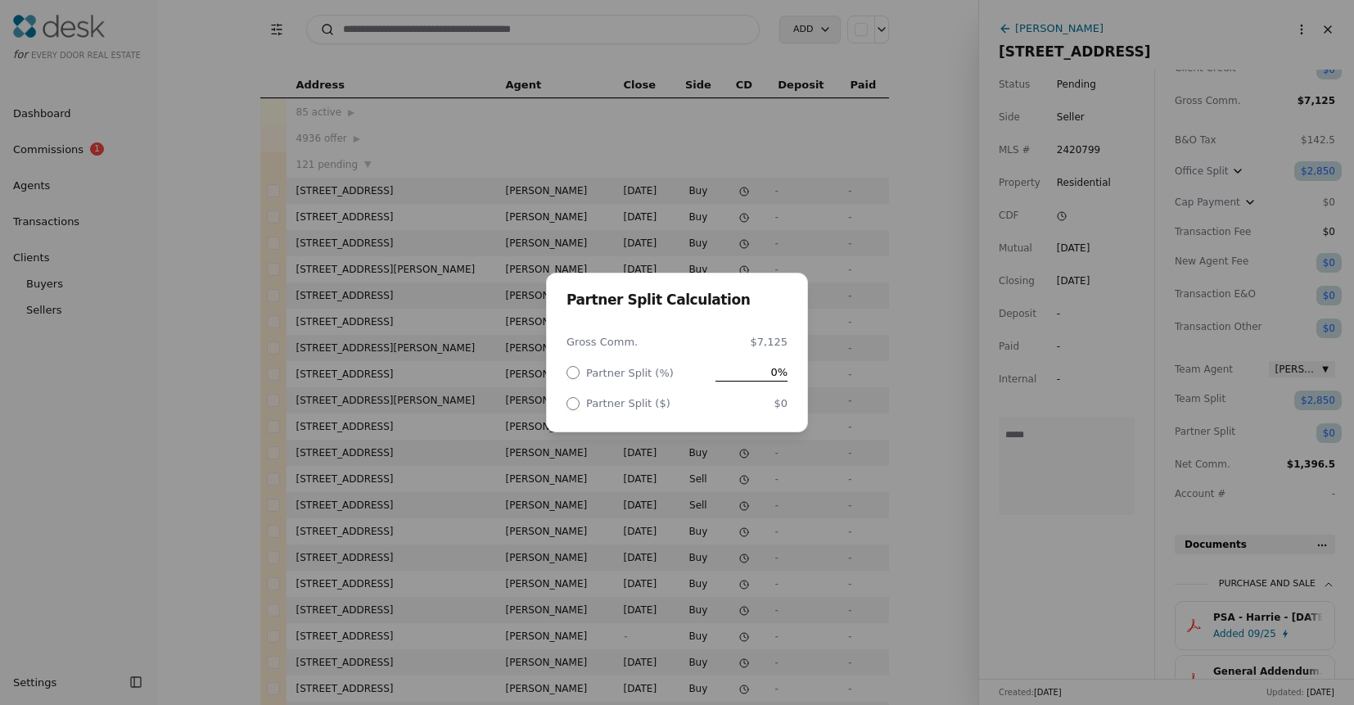
click at [759, 367] on span "0%" at bounding box center [751, 371] width 72 height 17
click at [759, 367] on input "text" at bounding box center [733, 371] width 107 height 17
type input "**"
click at [930, 435] on div "Partner Split Calculation Gross Comm. $7,125 Partner Split (%) 60% Partner Spli…" at bounding box center [677, 352] width 1354 height 705
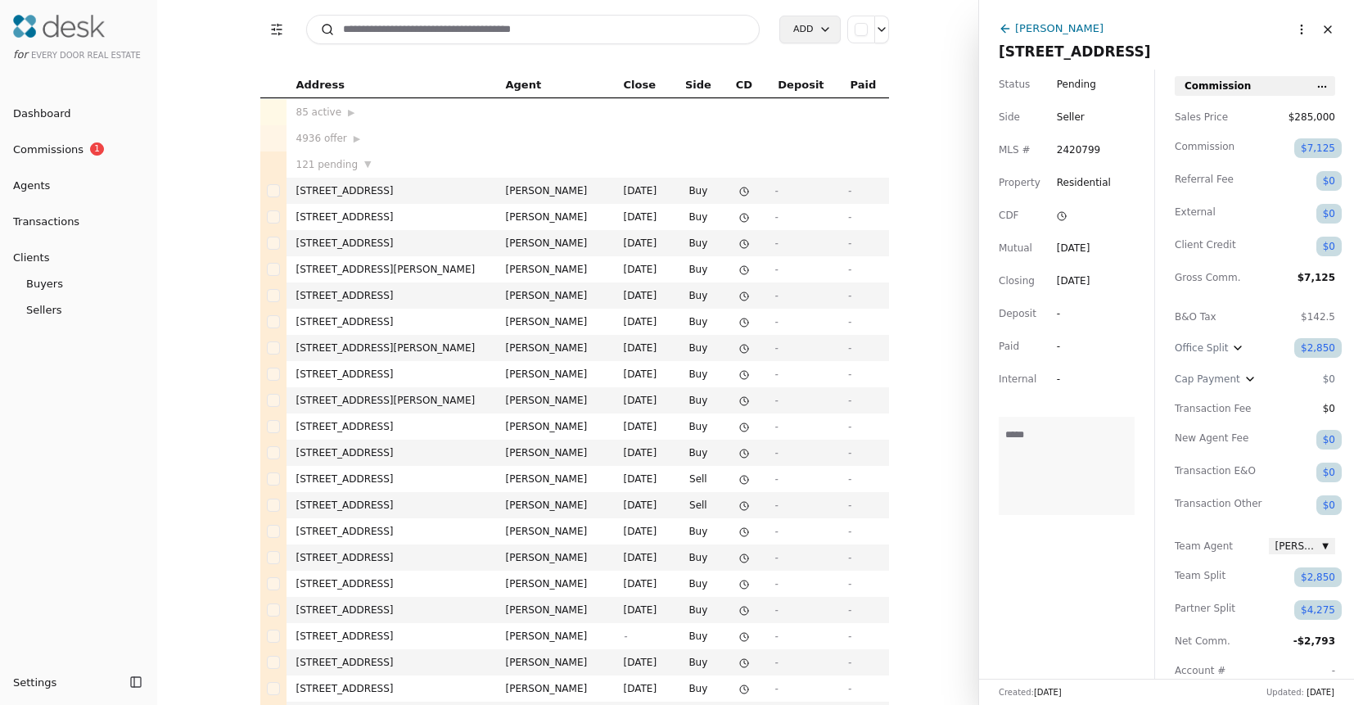
scroll to position [21, 0]
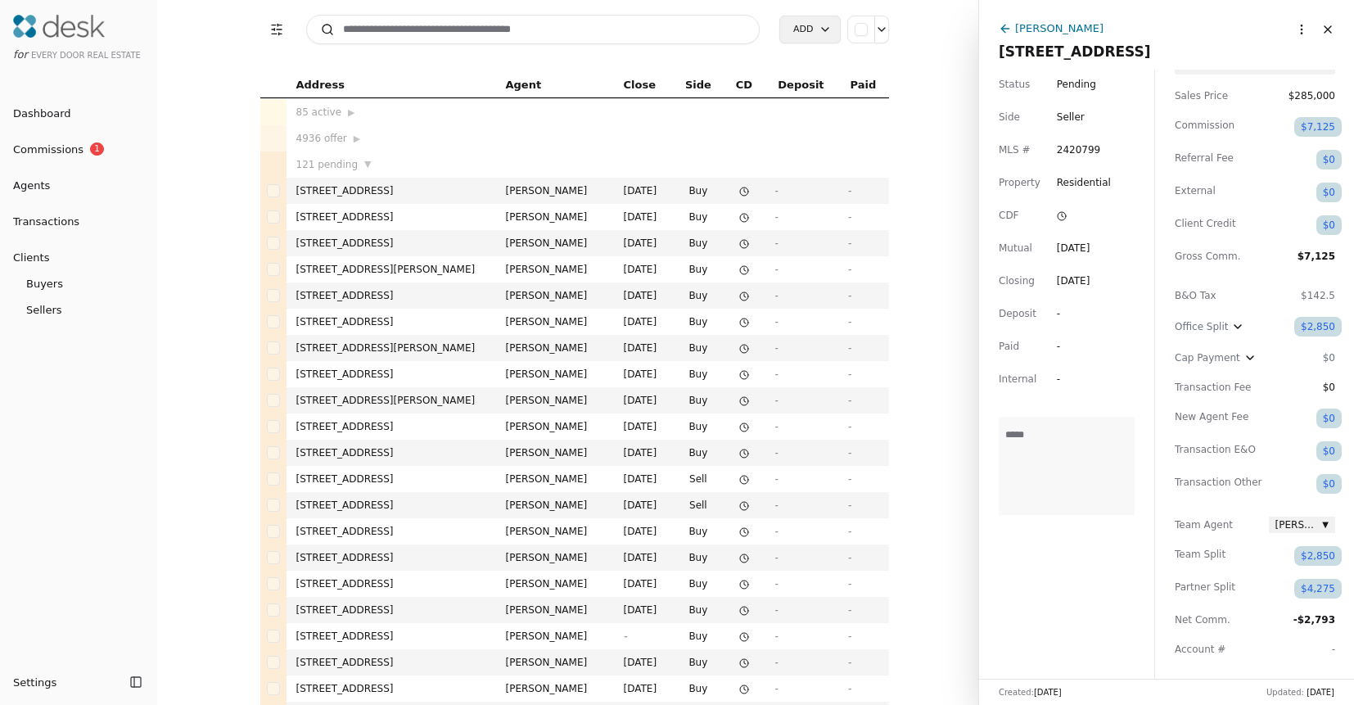
click at [1327, 586] on div "$4,275" at bounding box center [1317, 589] width 47 height 20
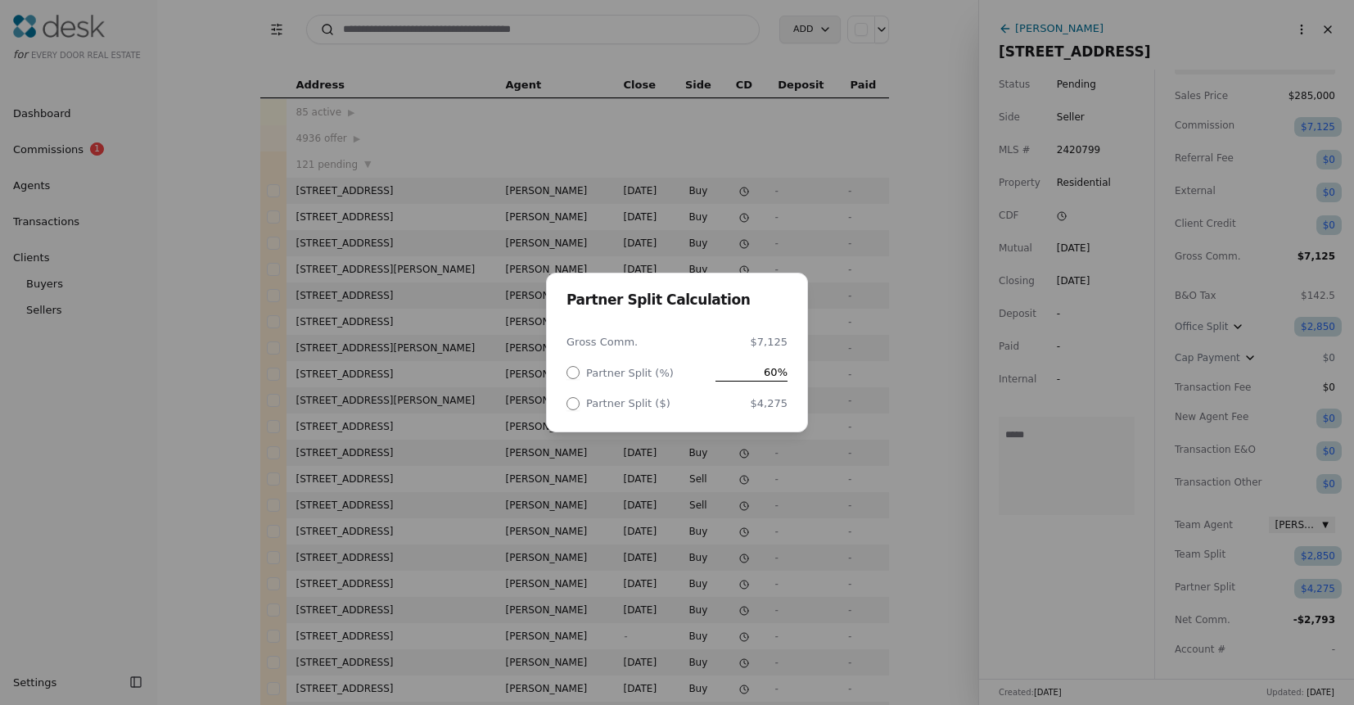
click at [749, 369] on span "60%" at bounding box center [751, 371] width 72 height 17
type input "*"
click at [921, 397] on div "Partner Split Calculation Gross Comm. $7,125 Partner Split (%) Partner Split ($…" at bounding box center [677, 352] width 1354 height 705
click at [936, 424] on div "Partner Split Calculation Gross Comm. $7,125 Partner Split (%) 0% Partner Split…" at bounding box center [677, 352] width 1354 height 705
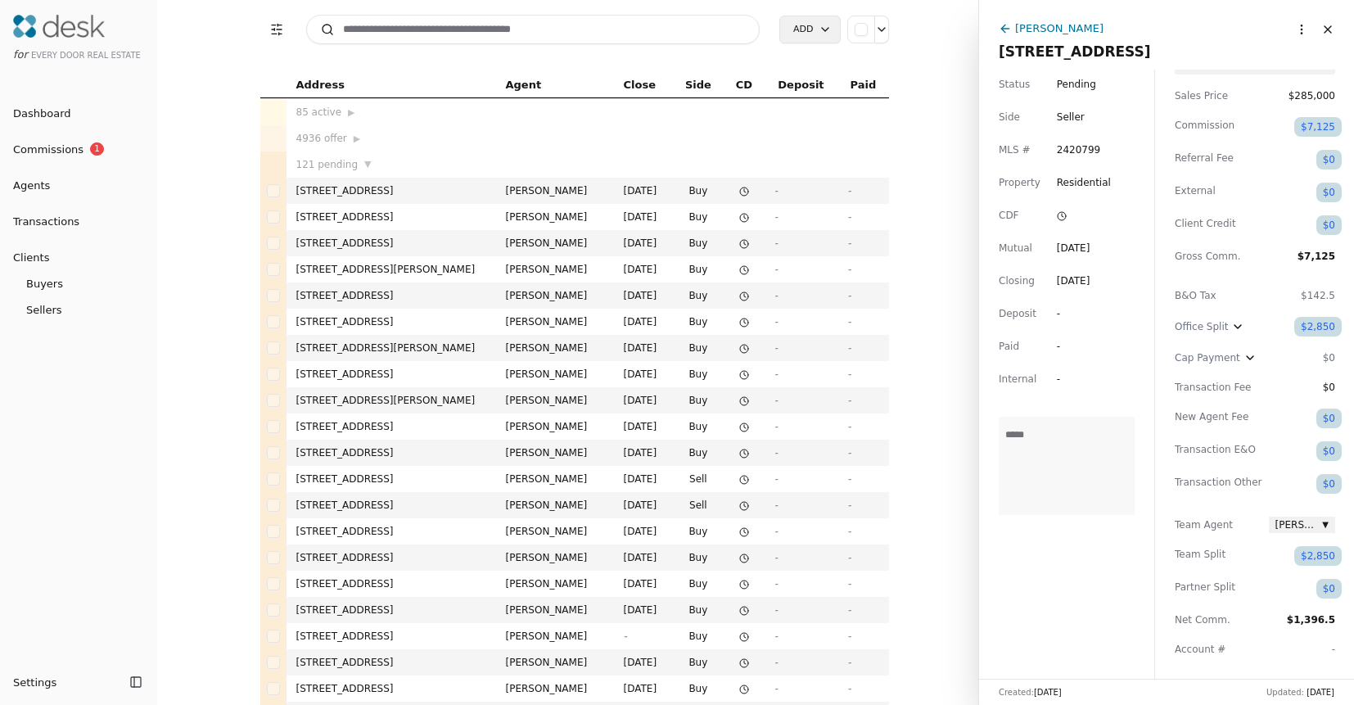
click at [1246, 324] on div "Office Split" at bounding box center [1218, 327] width 88 height 20
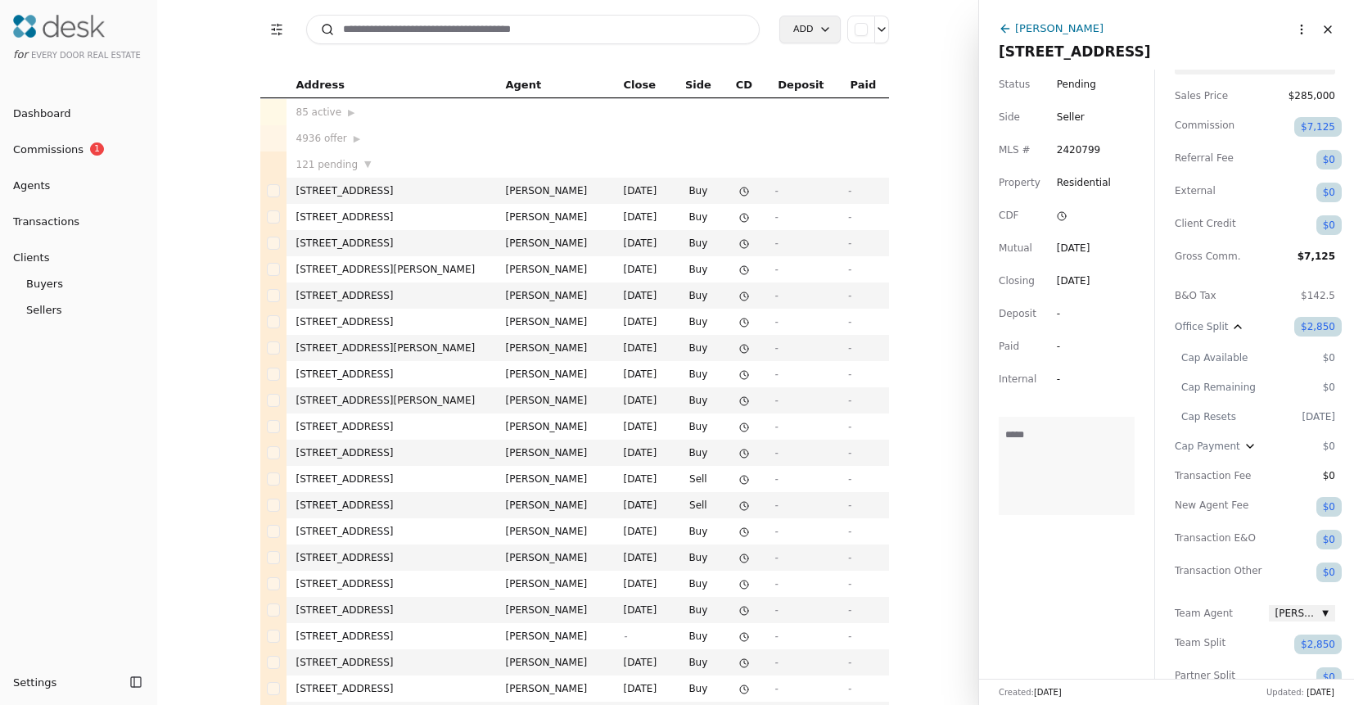
click at [1239, 327] on icon "button" at bounding box center [1237, 326] width 13 height 13
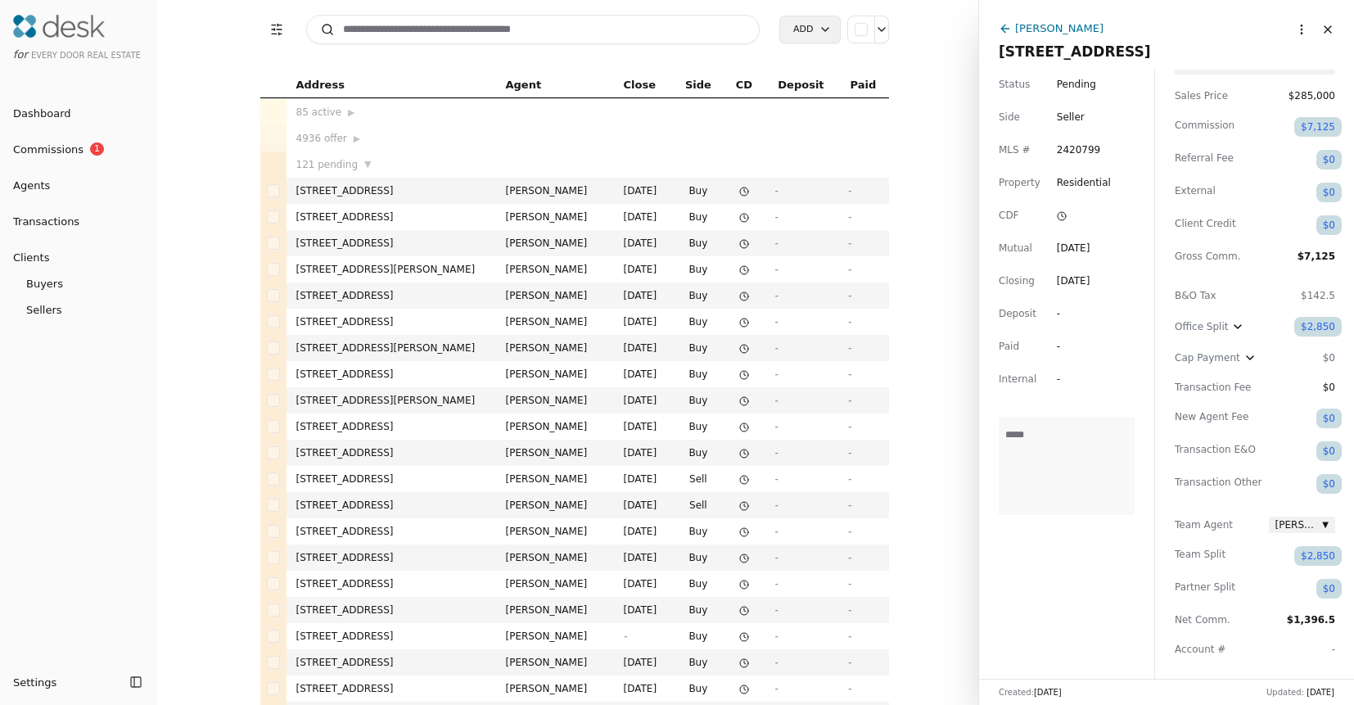
click at [1314, 324] on div "$2,850" at bounding box center [1317, 327] width 47 height 20
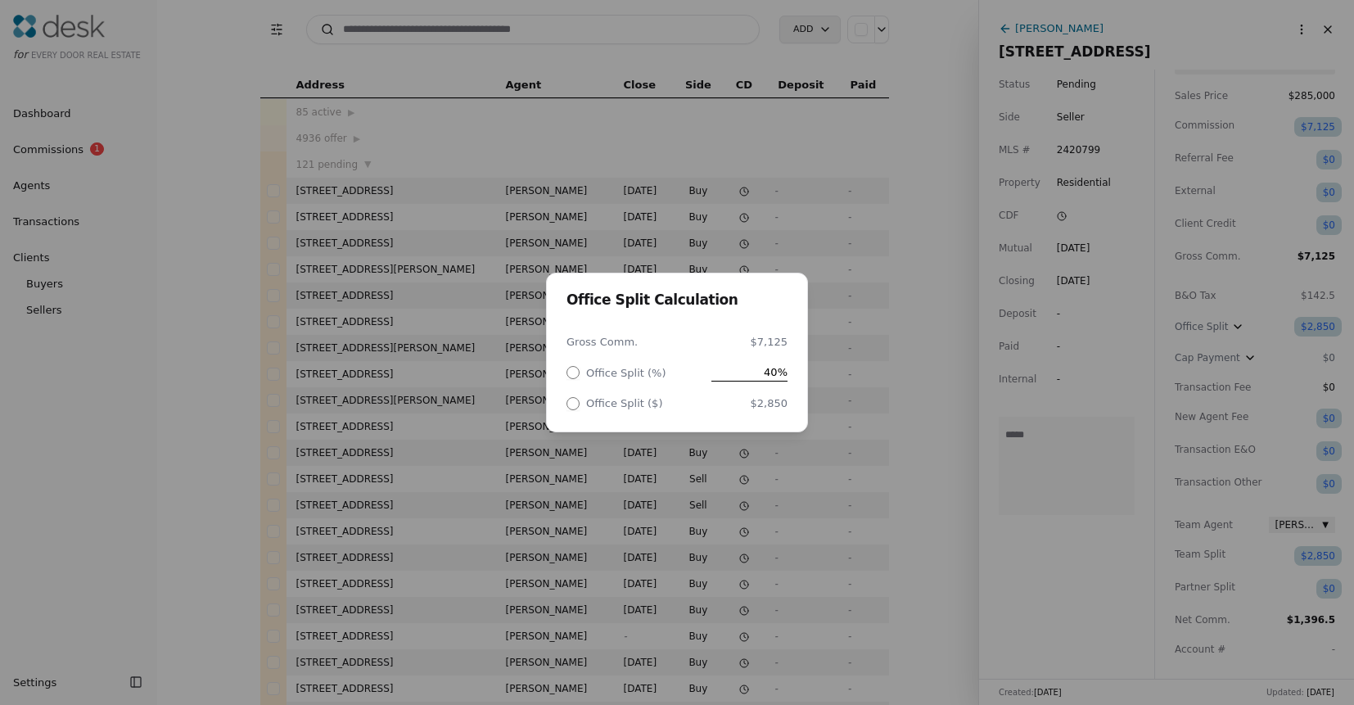
click at [1220, 573] on div "Office Split Calculation Gross Comm. $7,125 Office Split (%) 40% Office Split (…" at bounding box center [677, 352] width 1354 height 705
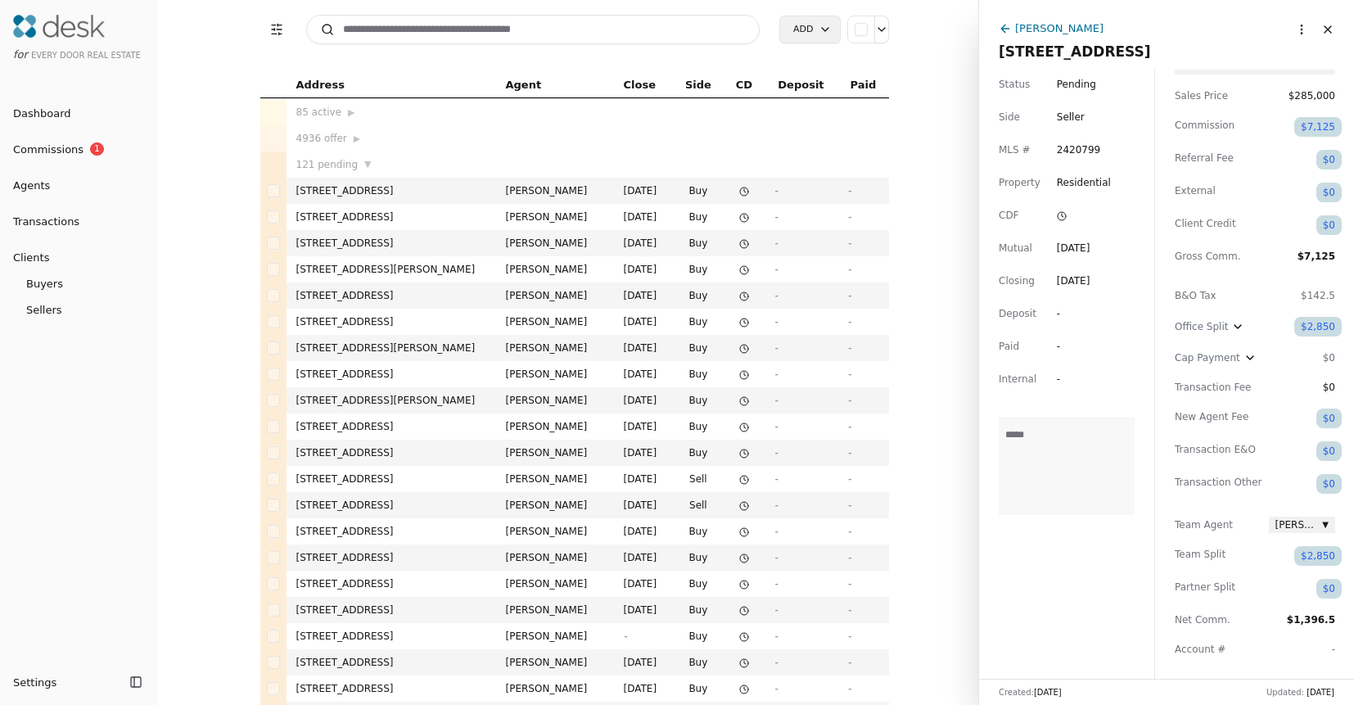
click at [1318, 556] on div "$2,850" at bounding box center [1317, 556] width 47 height 20
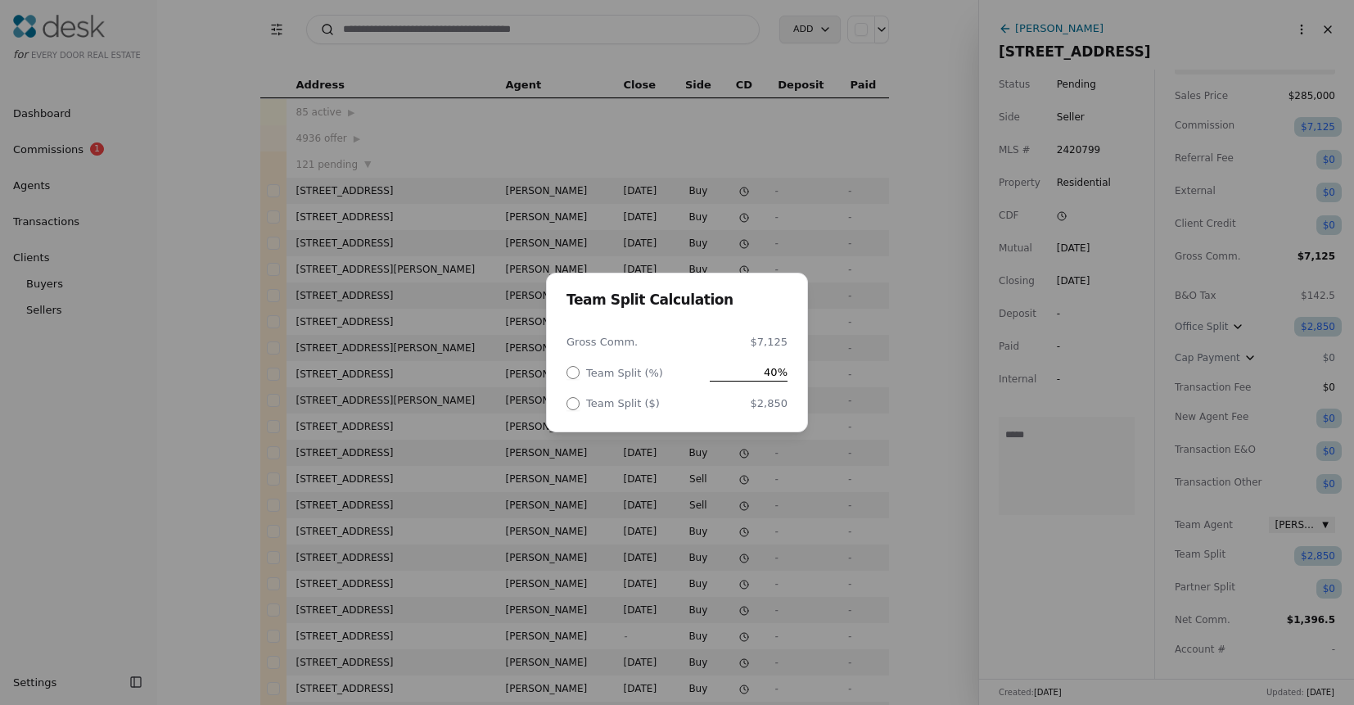
click at [762, 375] on span "40%" at bounding box center [749, 371] width 78 height 17
type input "*"
type input "**"
click at [995, 363] on div "Team Split Calculation Gross Comm. $7,125 Team Split (%) ** Team Split ($) $2,8…" at bounding box center [677, 352] width 1354 height 705
click at [972, 380] on div "Team Split Calculation Gross Comm. $7,125 Team Split (%) 60% Team Split ($) $4,…" at bounding box center [677, 352] width 1354 height 705
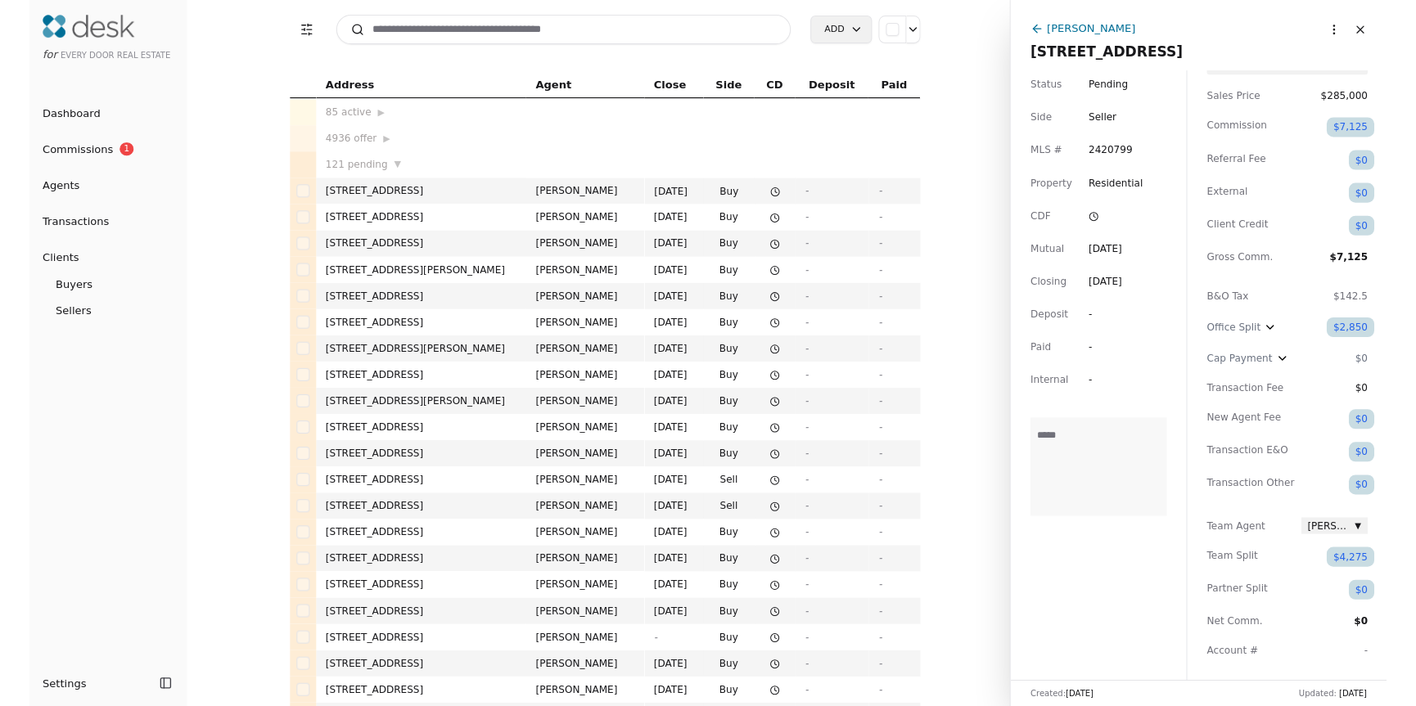
scroll to position [0, 0]
